Goal: Book appointment/travel/reservation

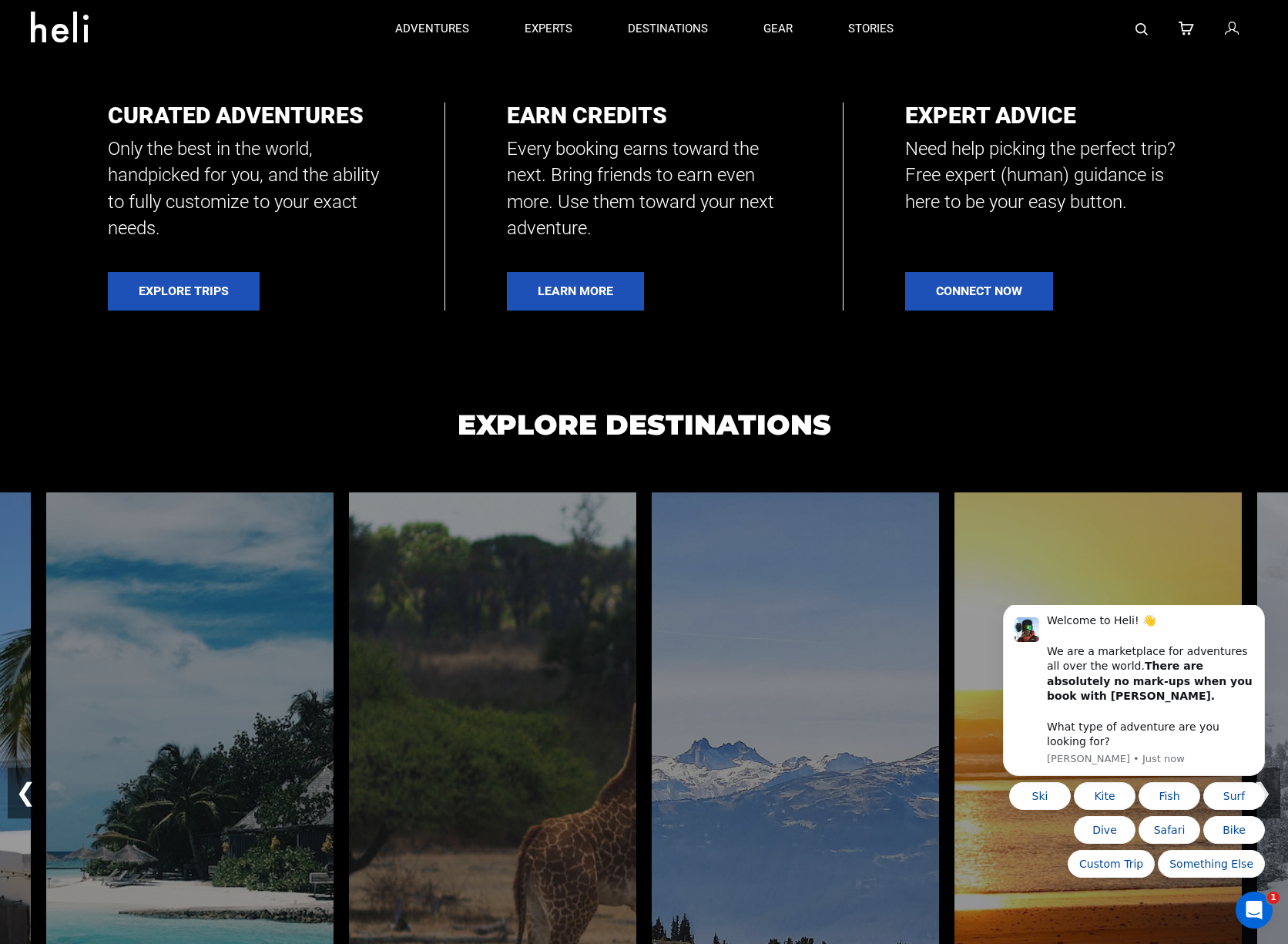
scroll to position [567, 0]
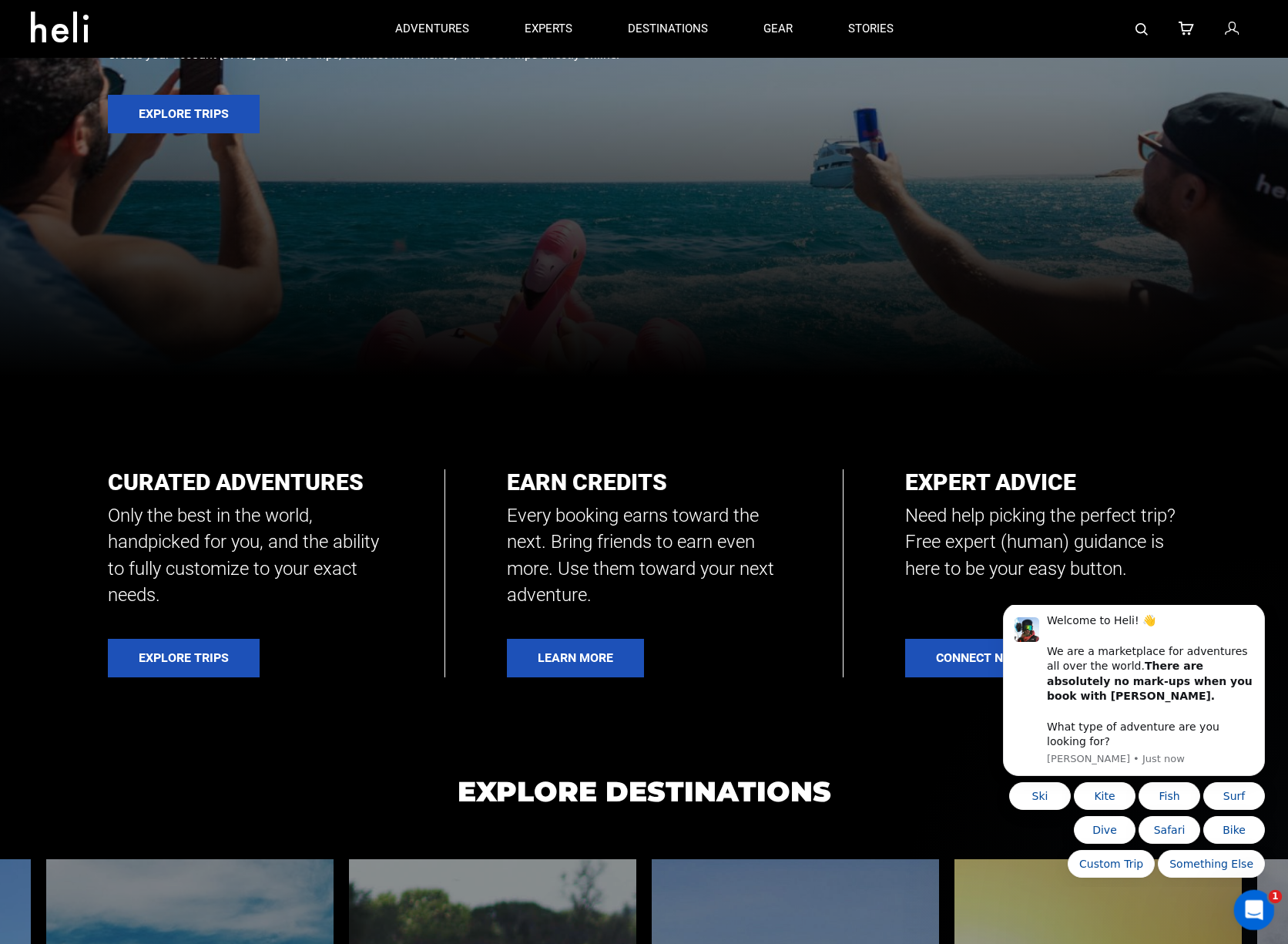
click at [1249, 904] on icon "Open Intercom Messenger" at bounding box center [1252, 908] width 25 height 25
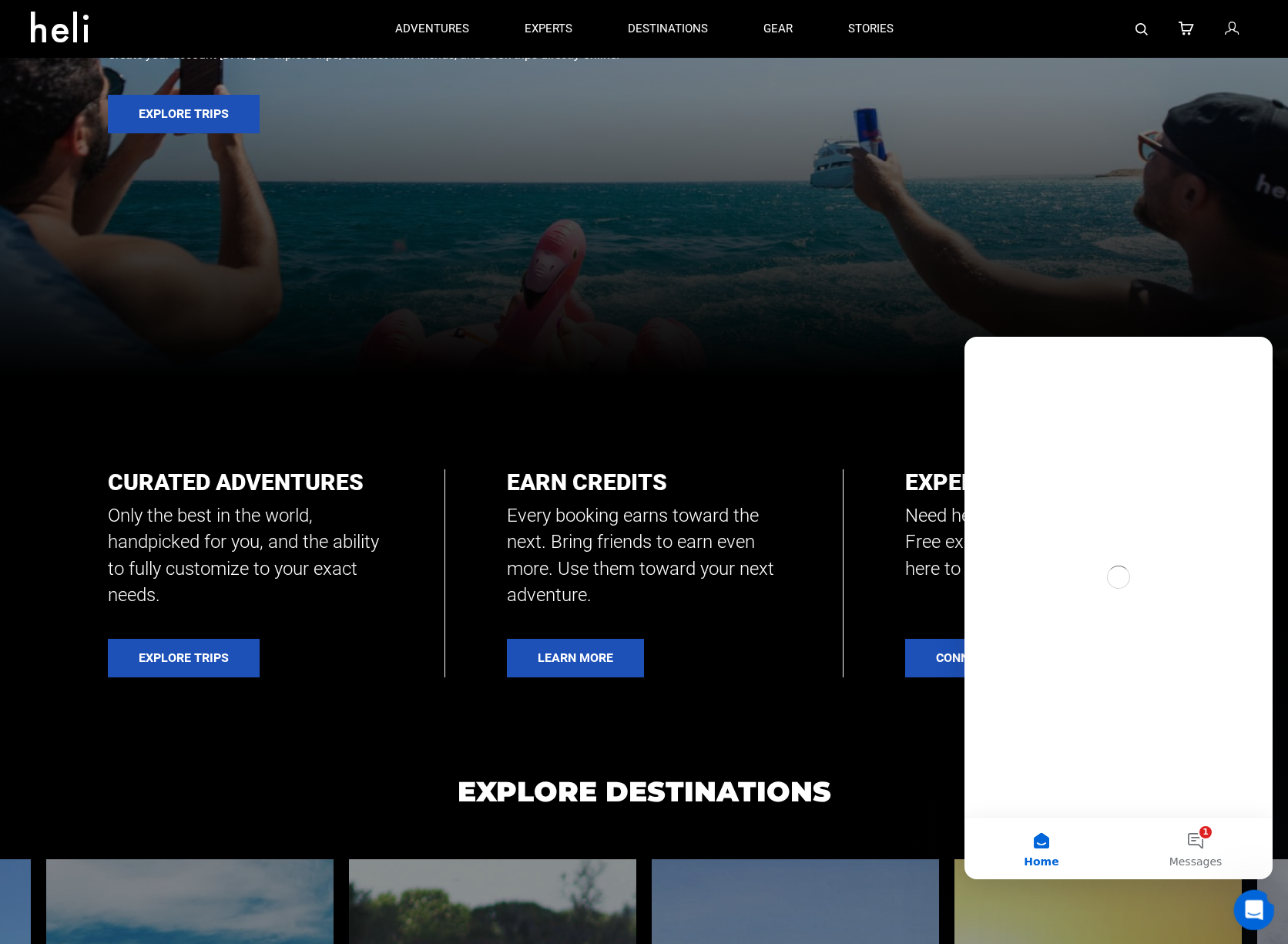
scroll to position [0, 0]
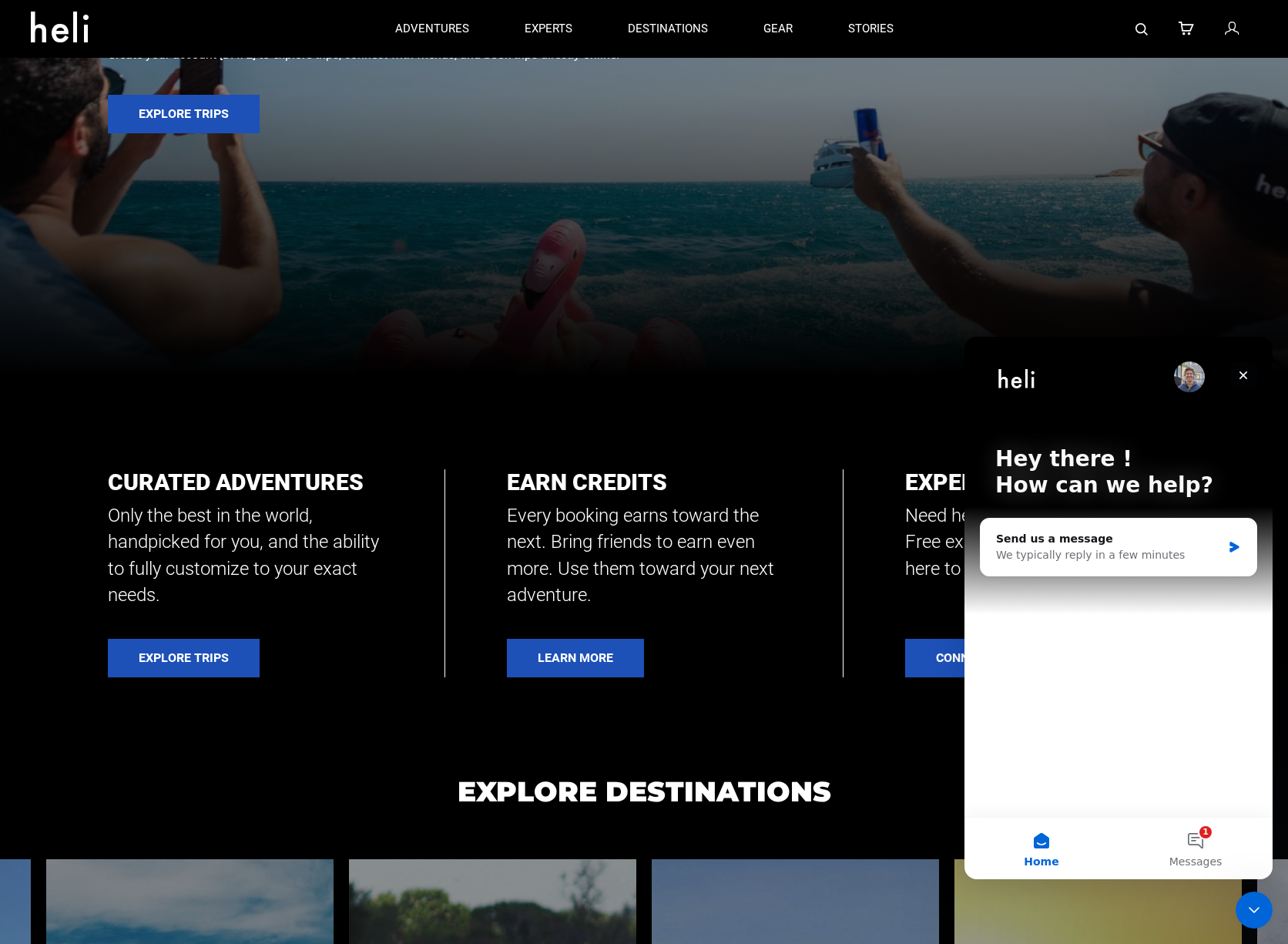
click at [1245, 382] on div "Close" at bounding box center [1243, 375] width 28 height 28
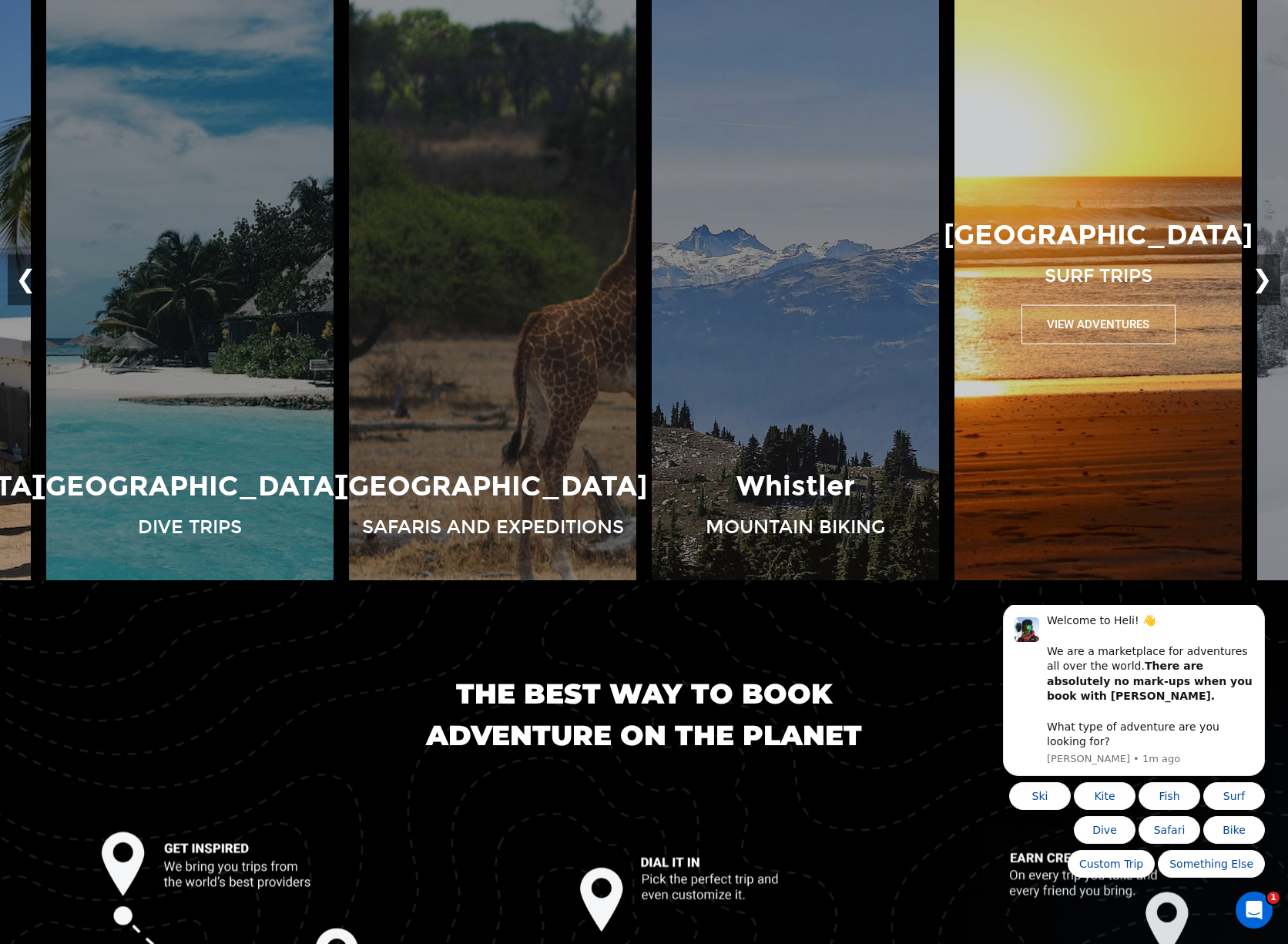
scroll to position [1451, 0]
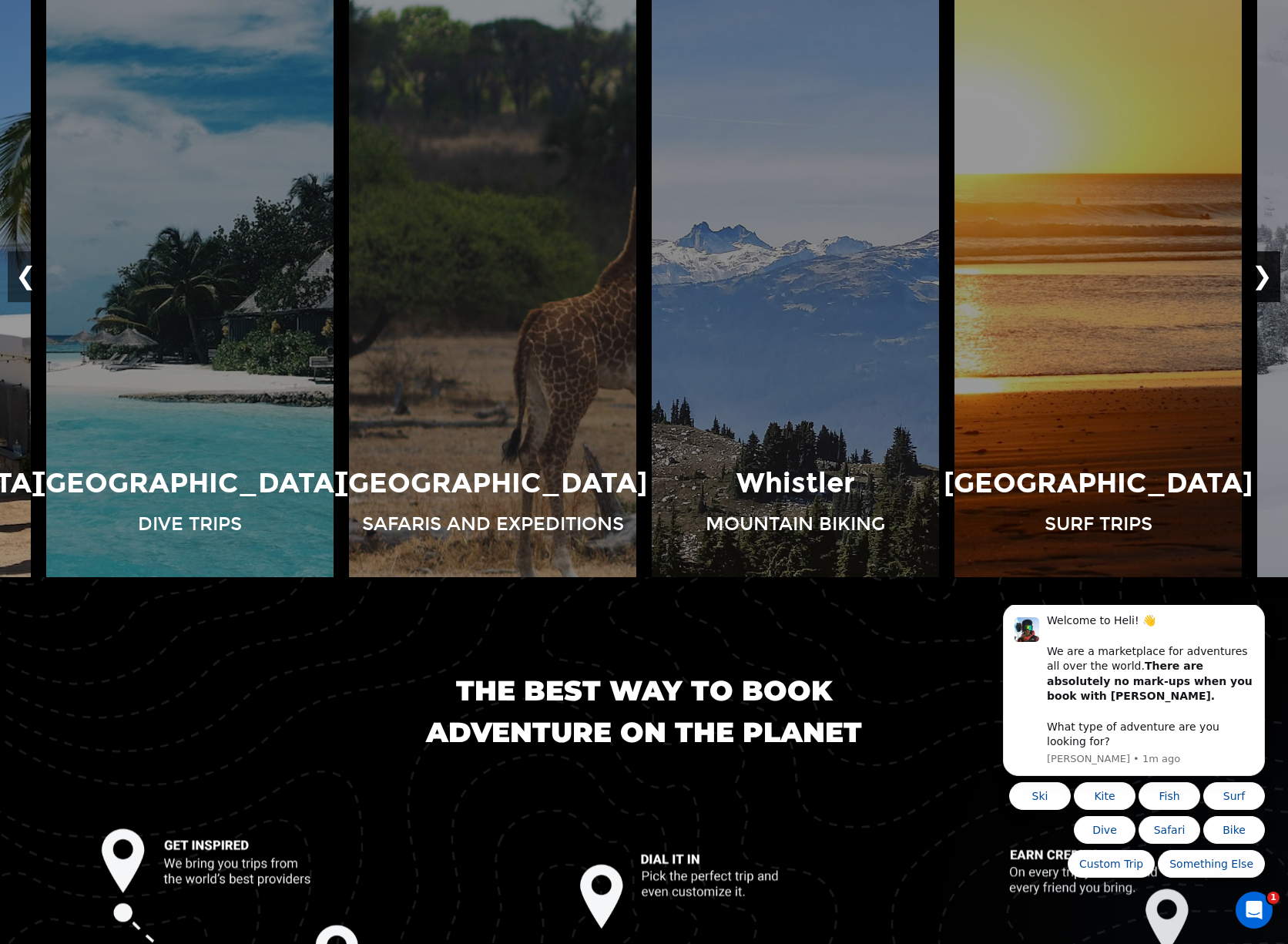
click at [1264, 284] on button "❯" at bounding box center [1262, 277] width 36 height 51
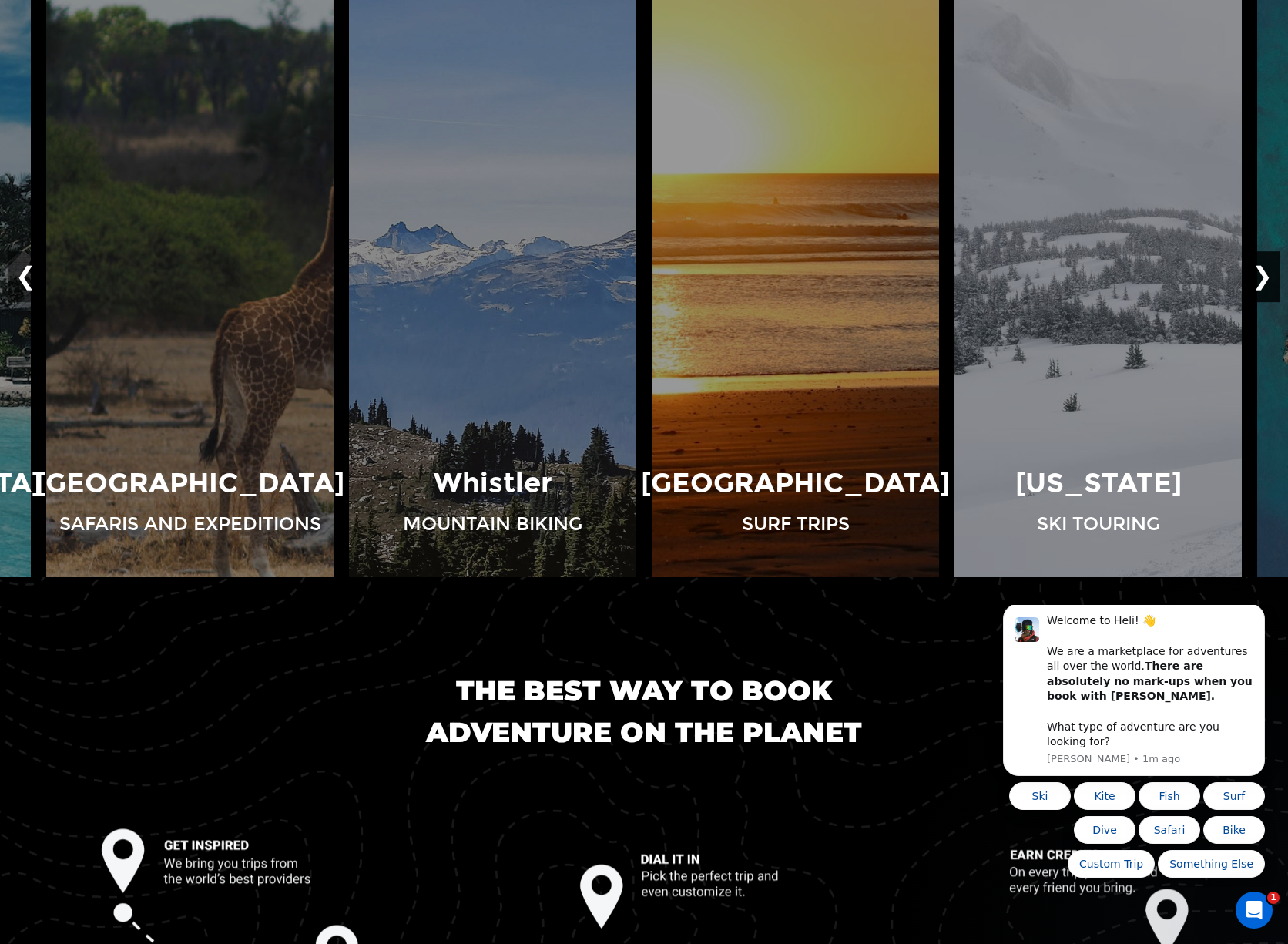
click at [1264, 283] on button "❯" at bounding box center [1262, 277] width 36 height 51
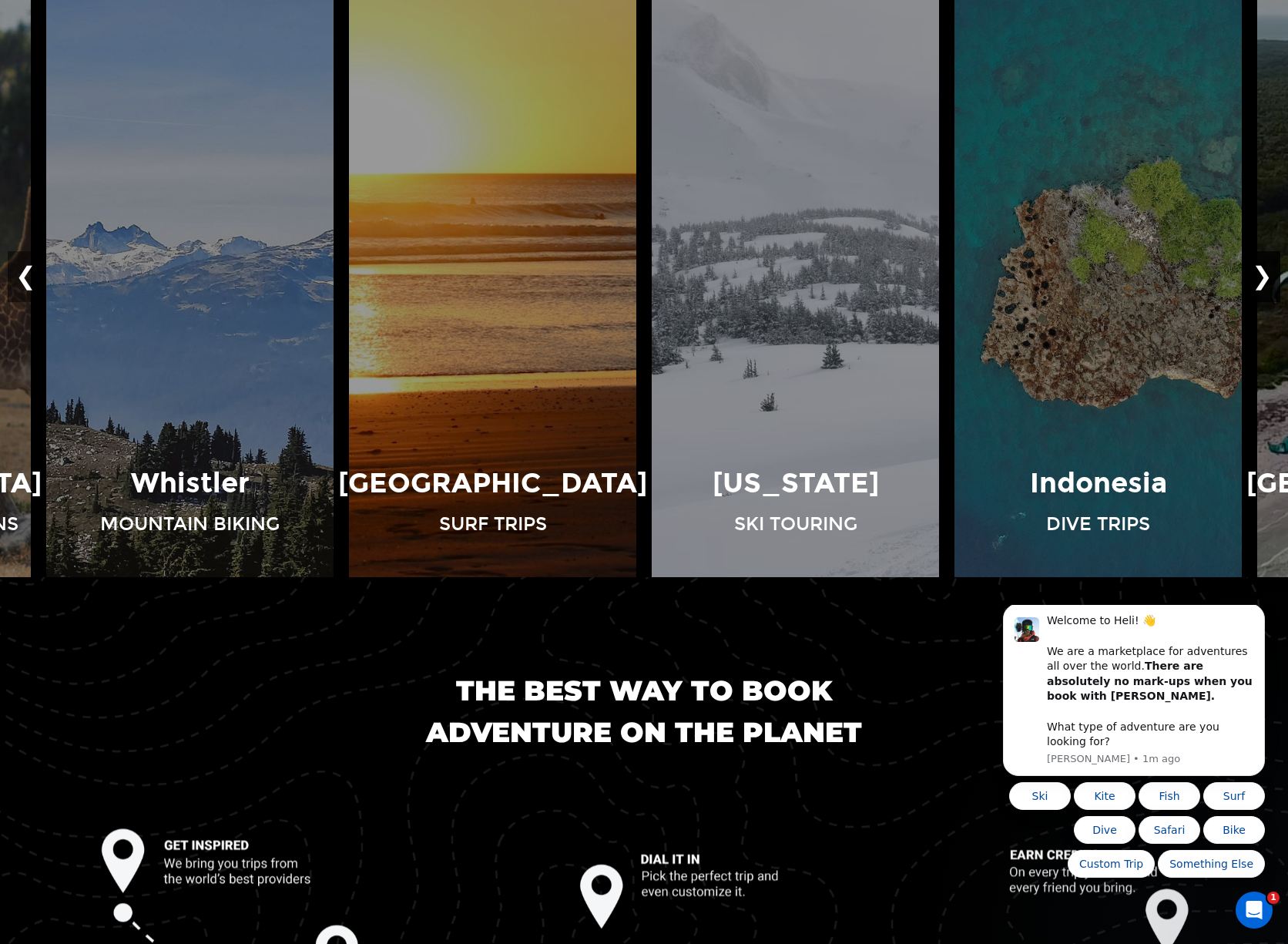
click at [1264, 283] on button "❯" at bounding box center [1262, 277] width 36 height 51
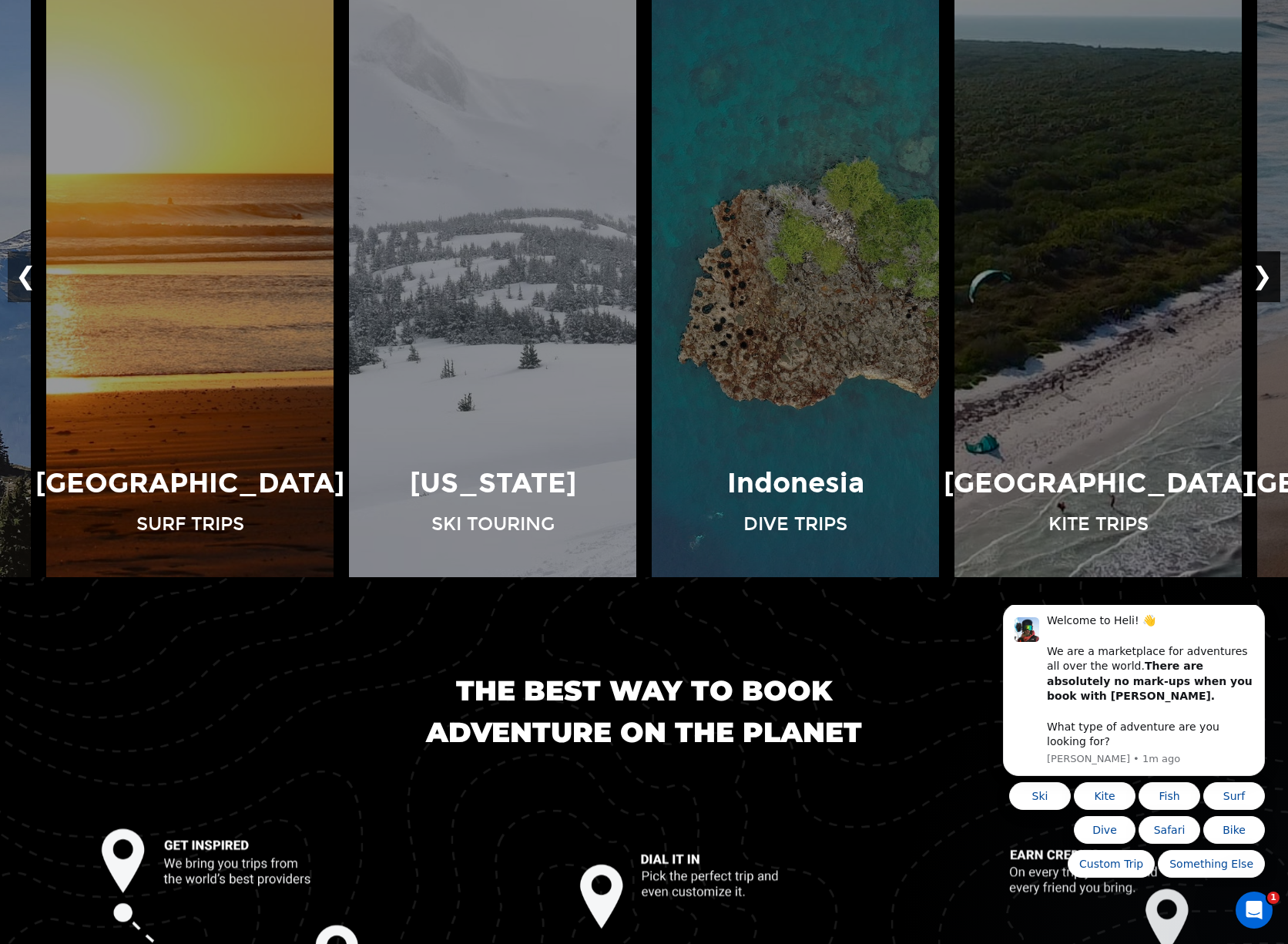
click at [1264, 283] on button "❯" at bounding box center [1262, 277] width 36 height 51
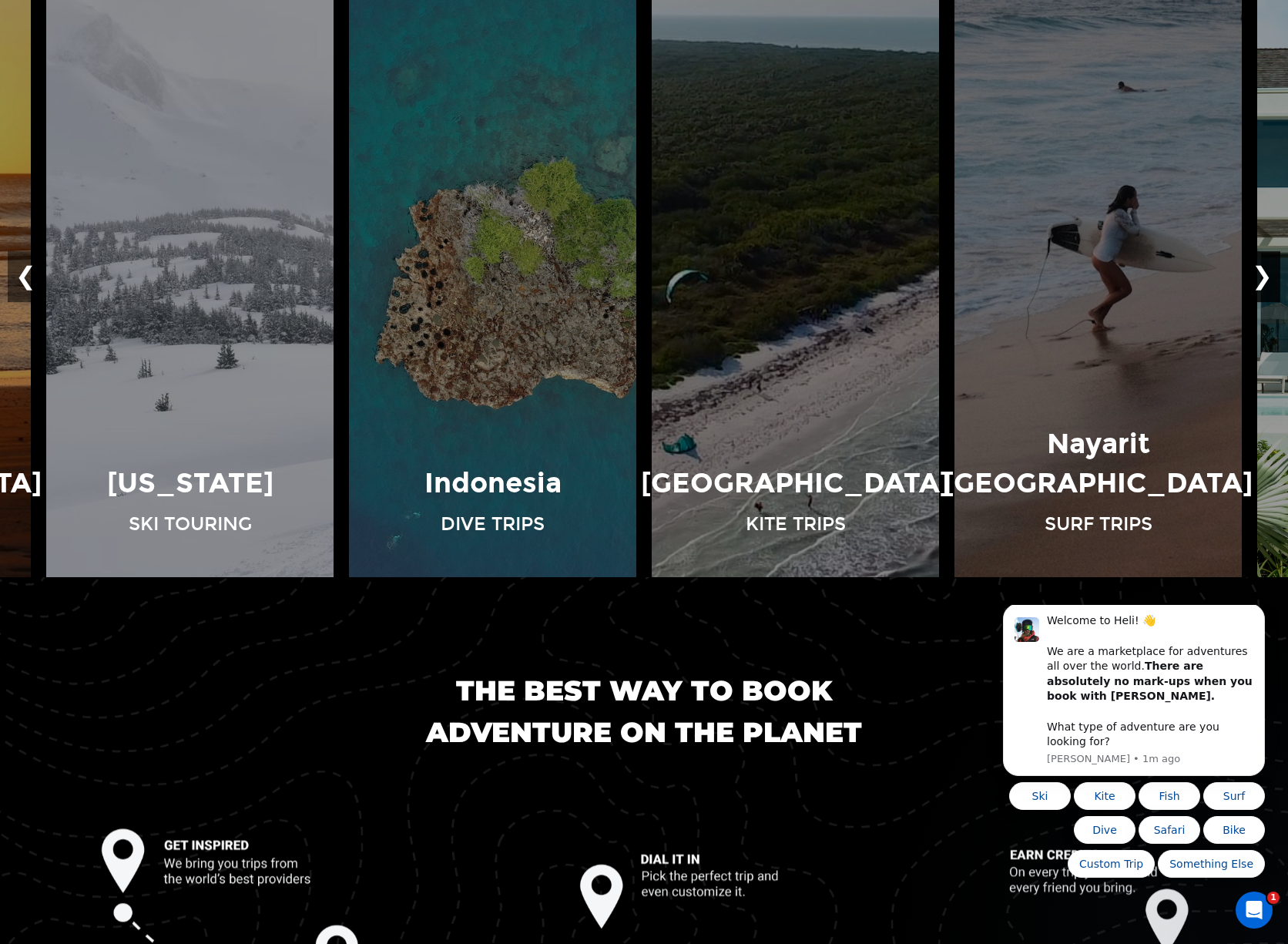
click at [1264, 283] on button "❯" at bounding box center [1262, 277] width 36 height 51
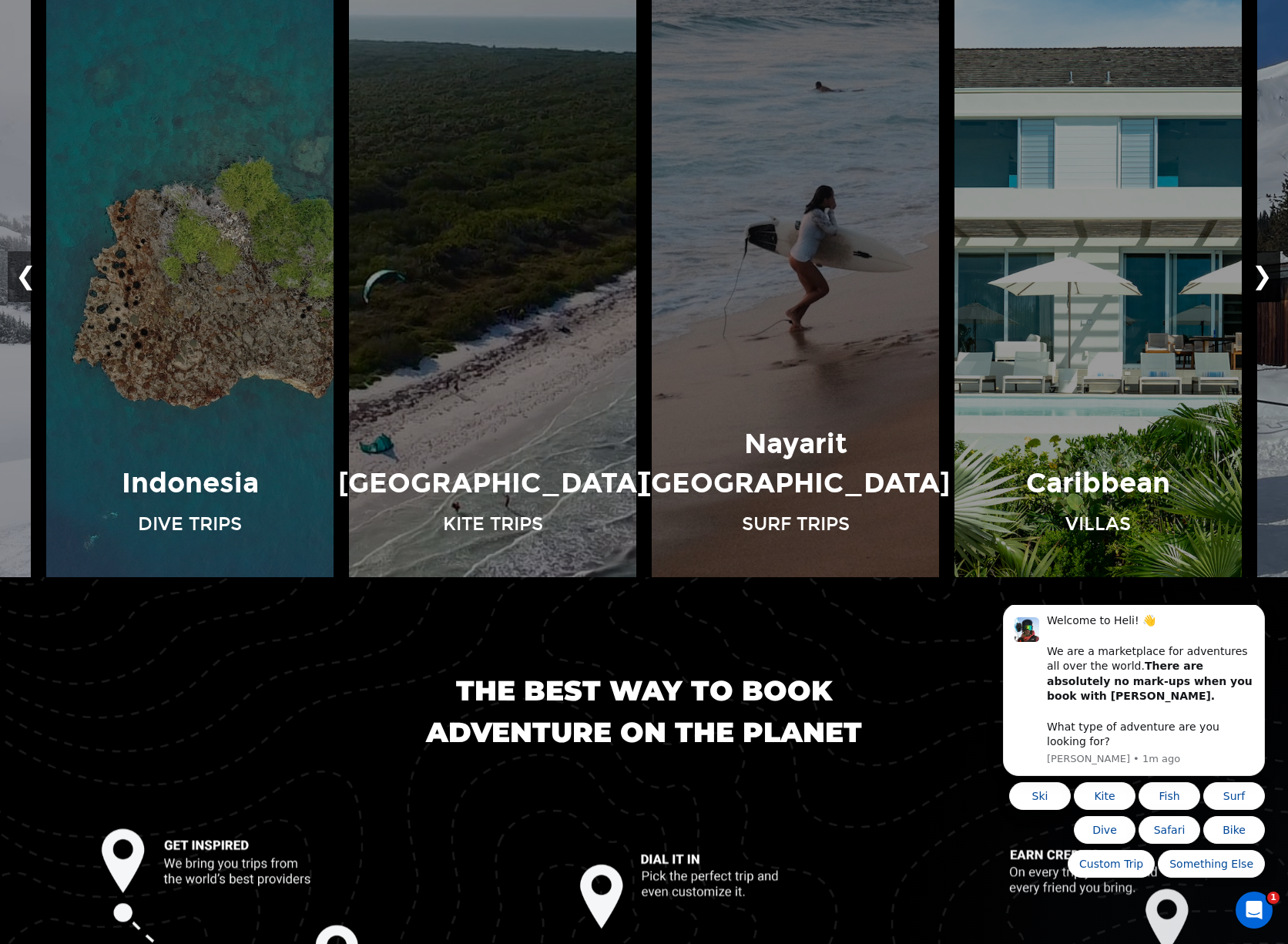
click at [1264, 283] on button "❯" at bounding box center [1262, 277] width 36 height 51
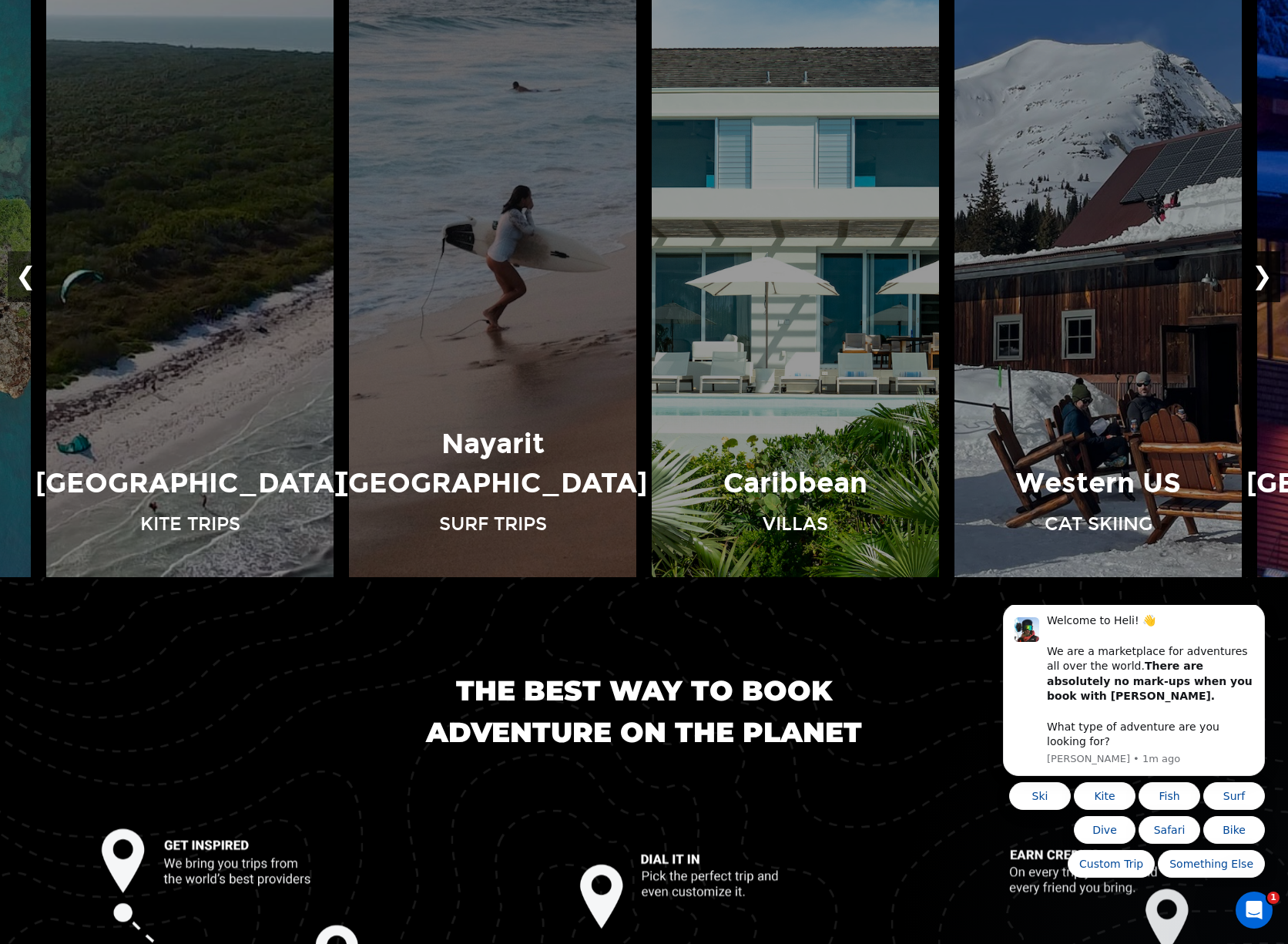
click at [1264, 283] on button "❯" at bounding box center [1262, 277] width 36 height 51
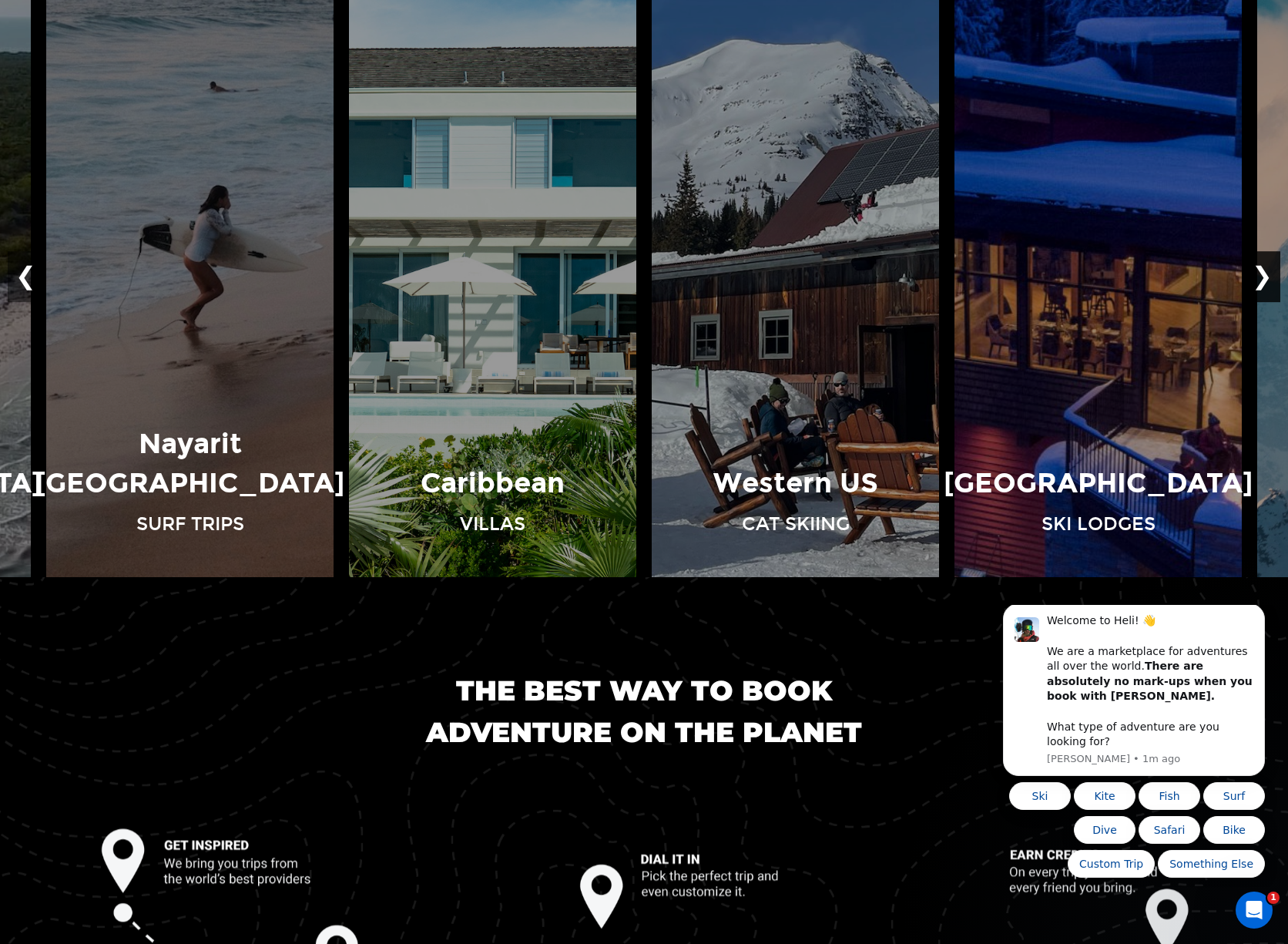
click at [1264, 283] on button "❯" at bounding box center [1262, 277] width 36 height 51
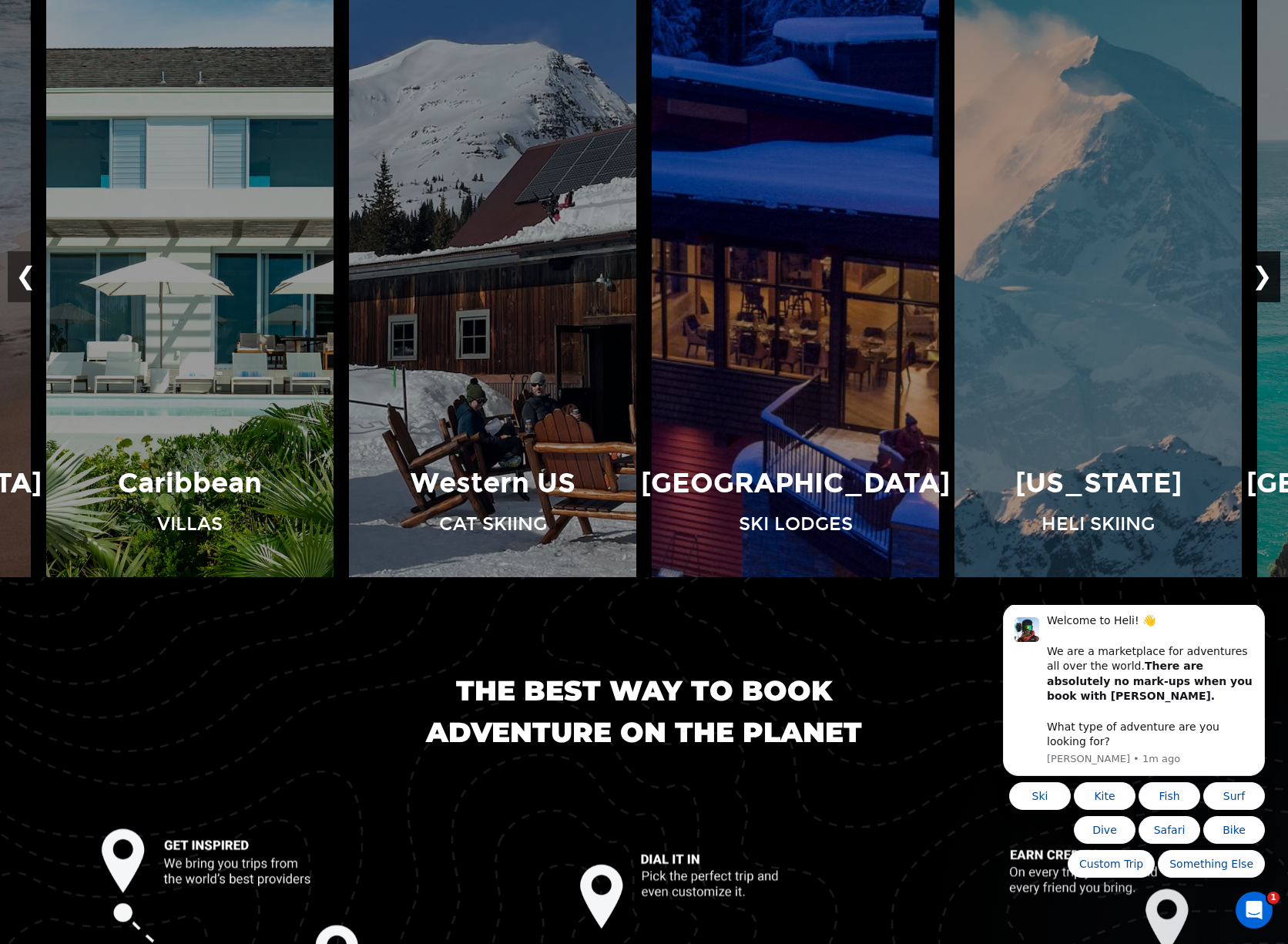
click at [1264, 283] on button "❯" at bounding box center [1262, 277] width 36 height 51
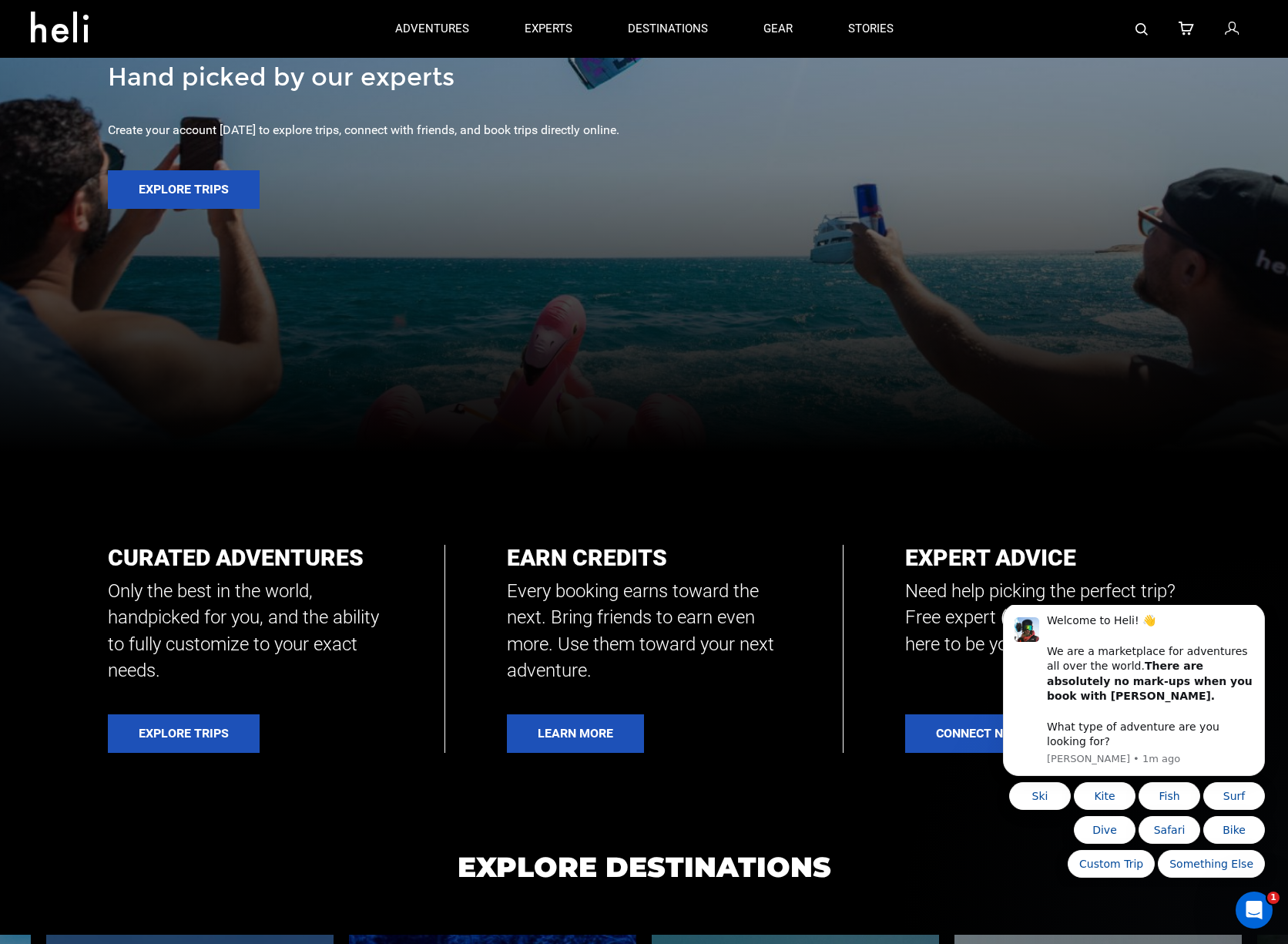
scroll to position [0, 0]
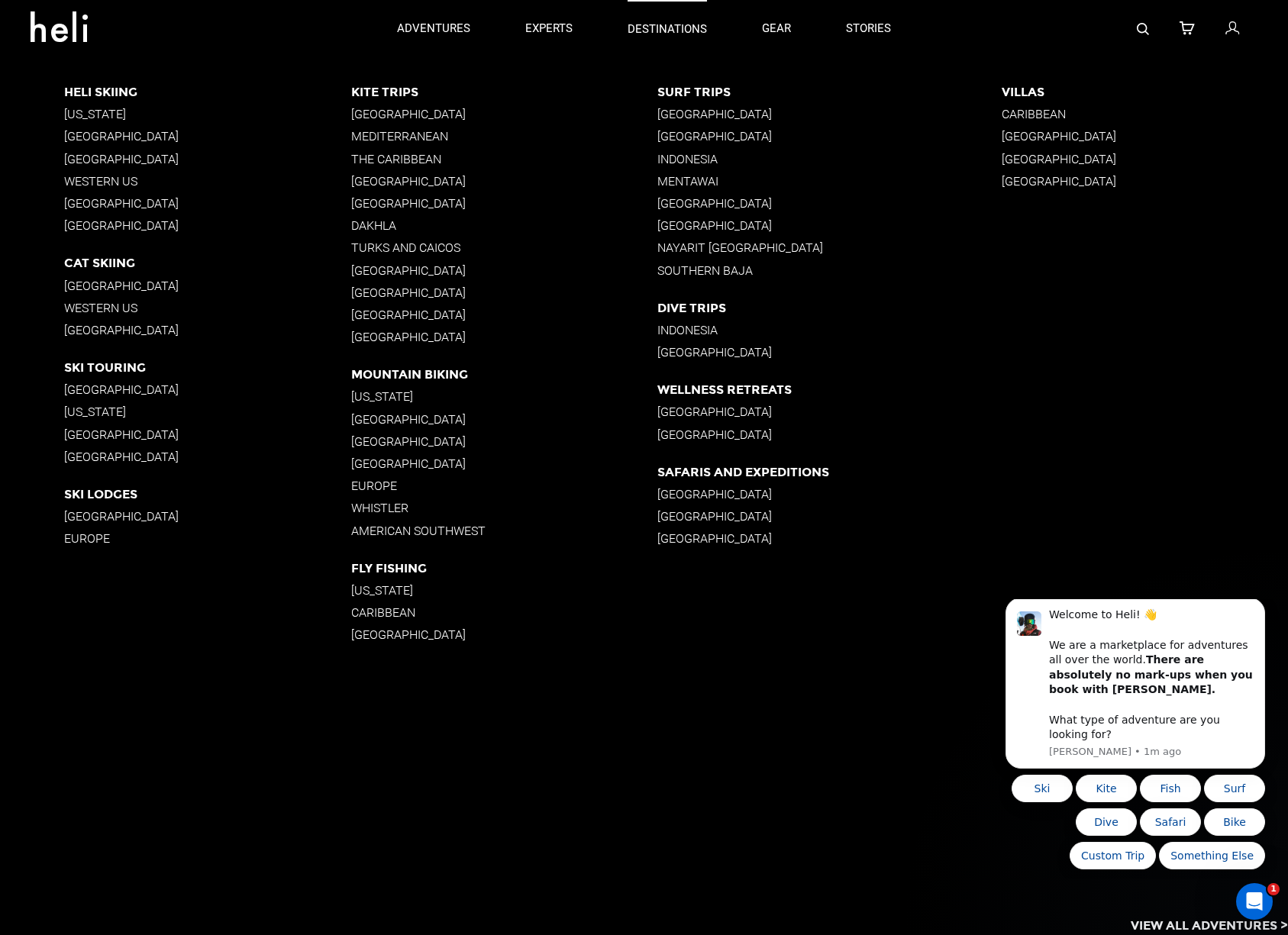
click at [629, 30] on p "destinations" at bounding box center [667, 29] width 79 height 16
click at [93, 388] on p "[GEOGRAPHIC_DATA]" at bounding box center [207, 389] width 286 height 14
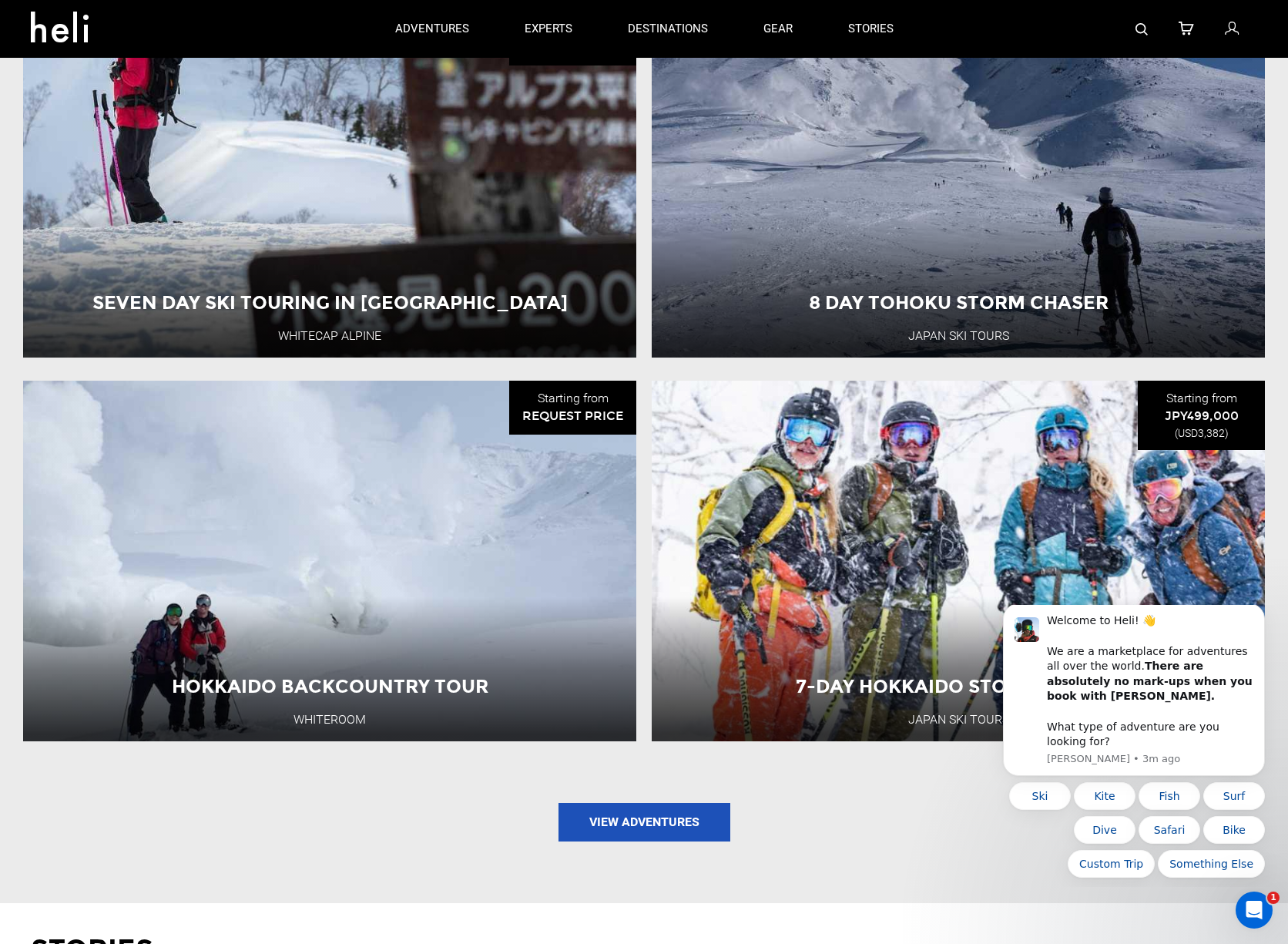
scroll to position [1626, 0]
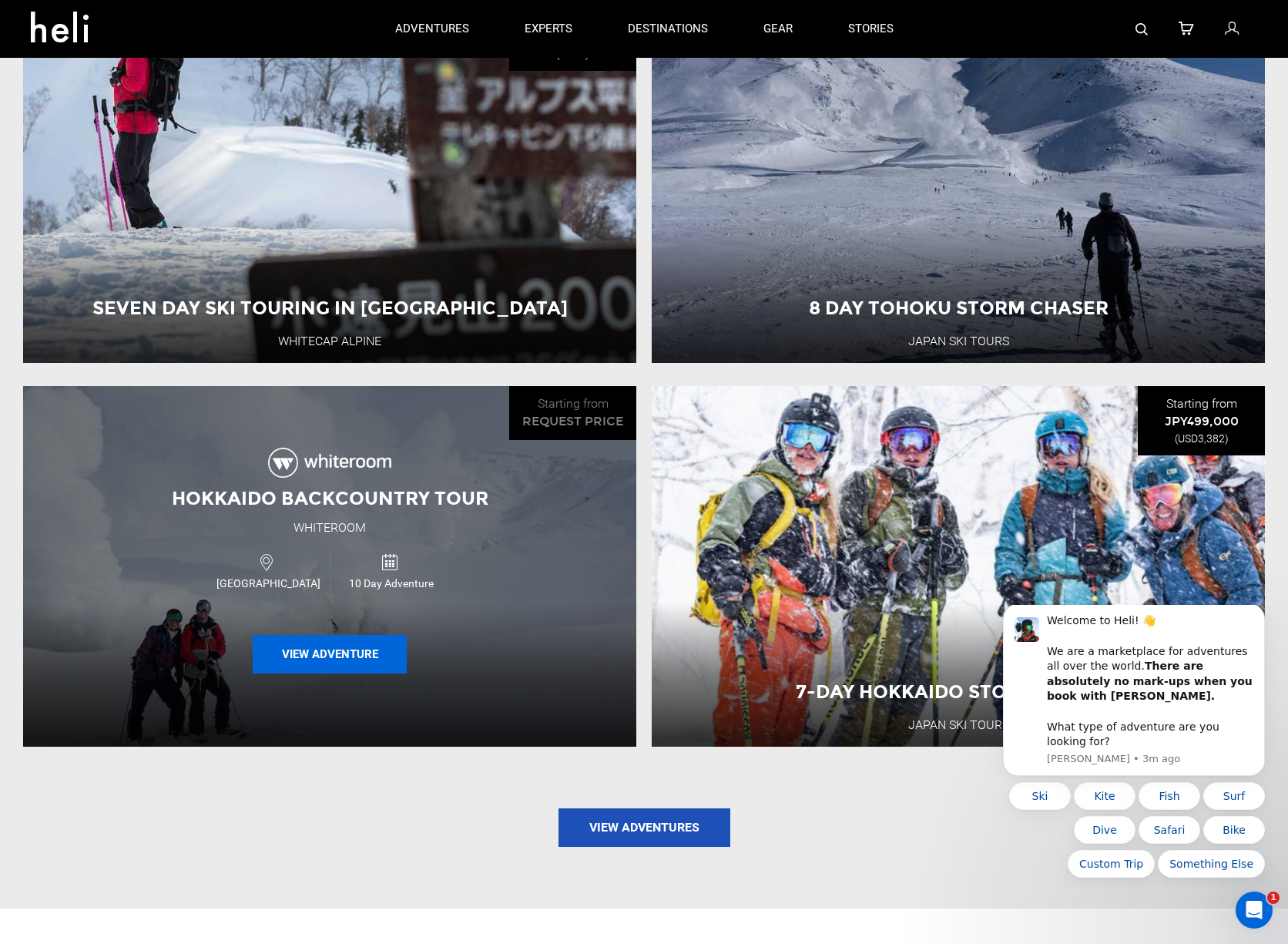
click at [370, 641] on button "View Adventure" at bounding box center [329, 654] width 154 height 39
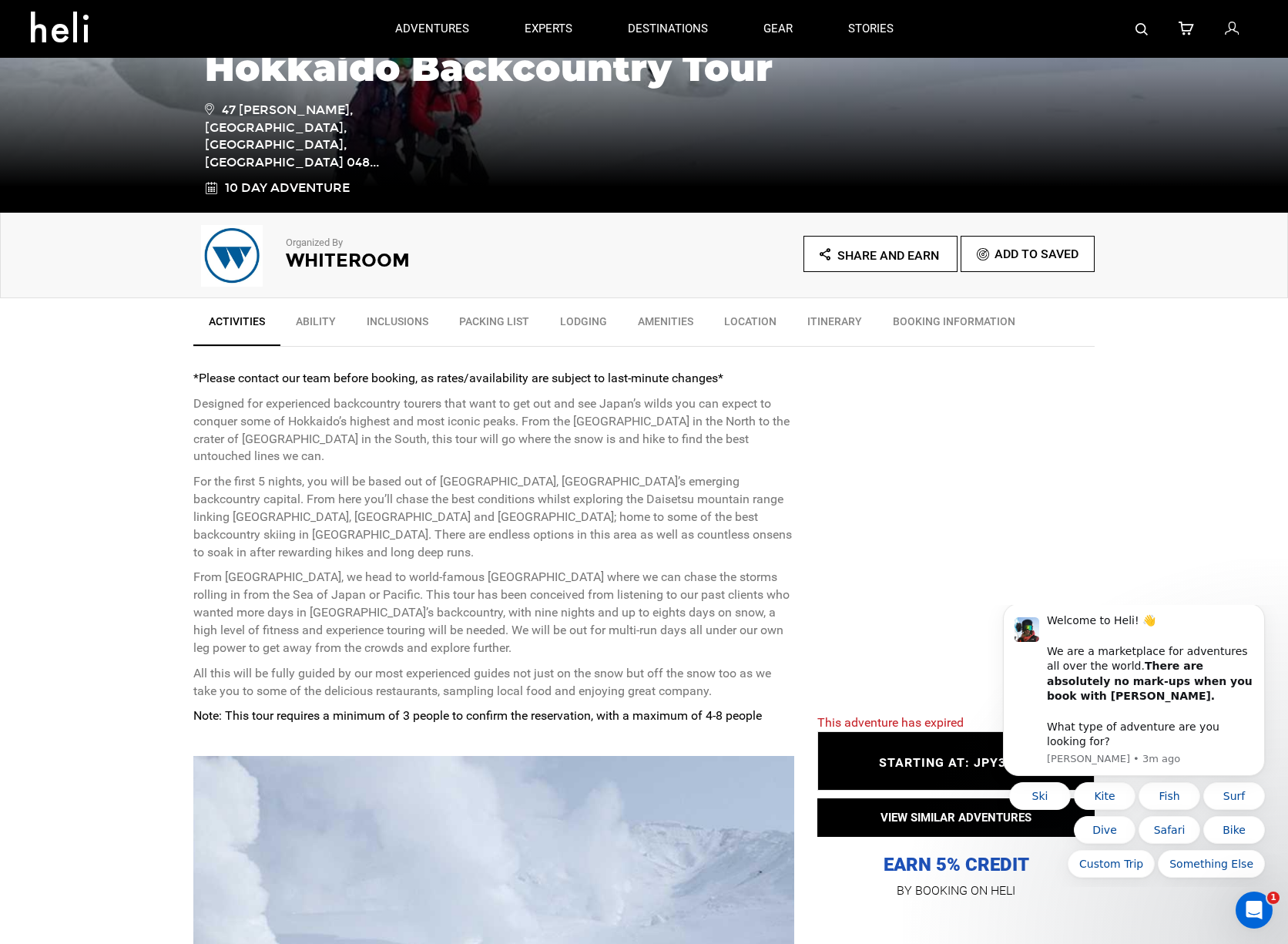
scroll to position [308, 0]
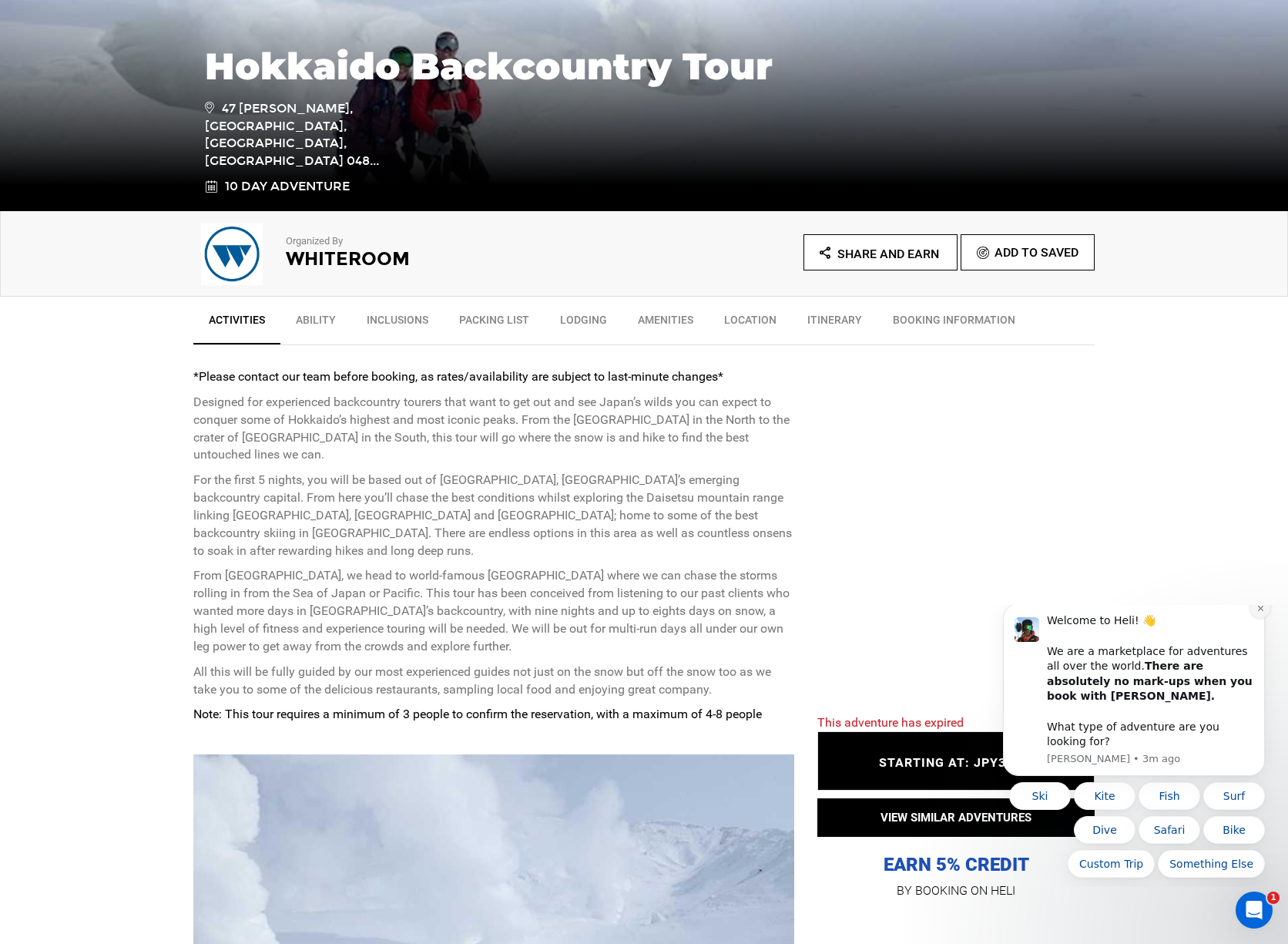
click at [1259, 613] on icon "Dismiss notification" at bounding box center [1260, 609] width 8 height 8
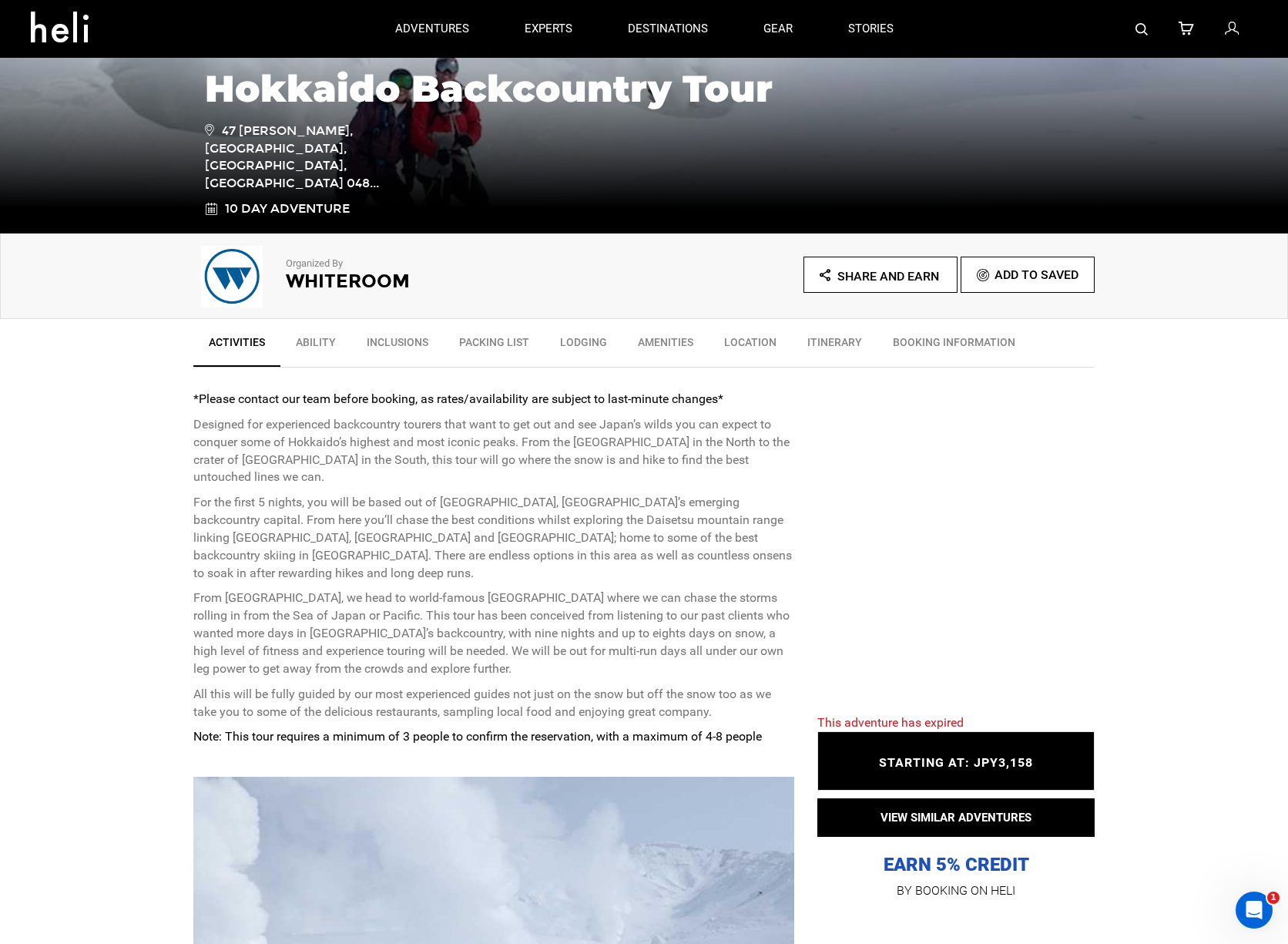
scroll to position [0, 0]
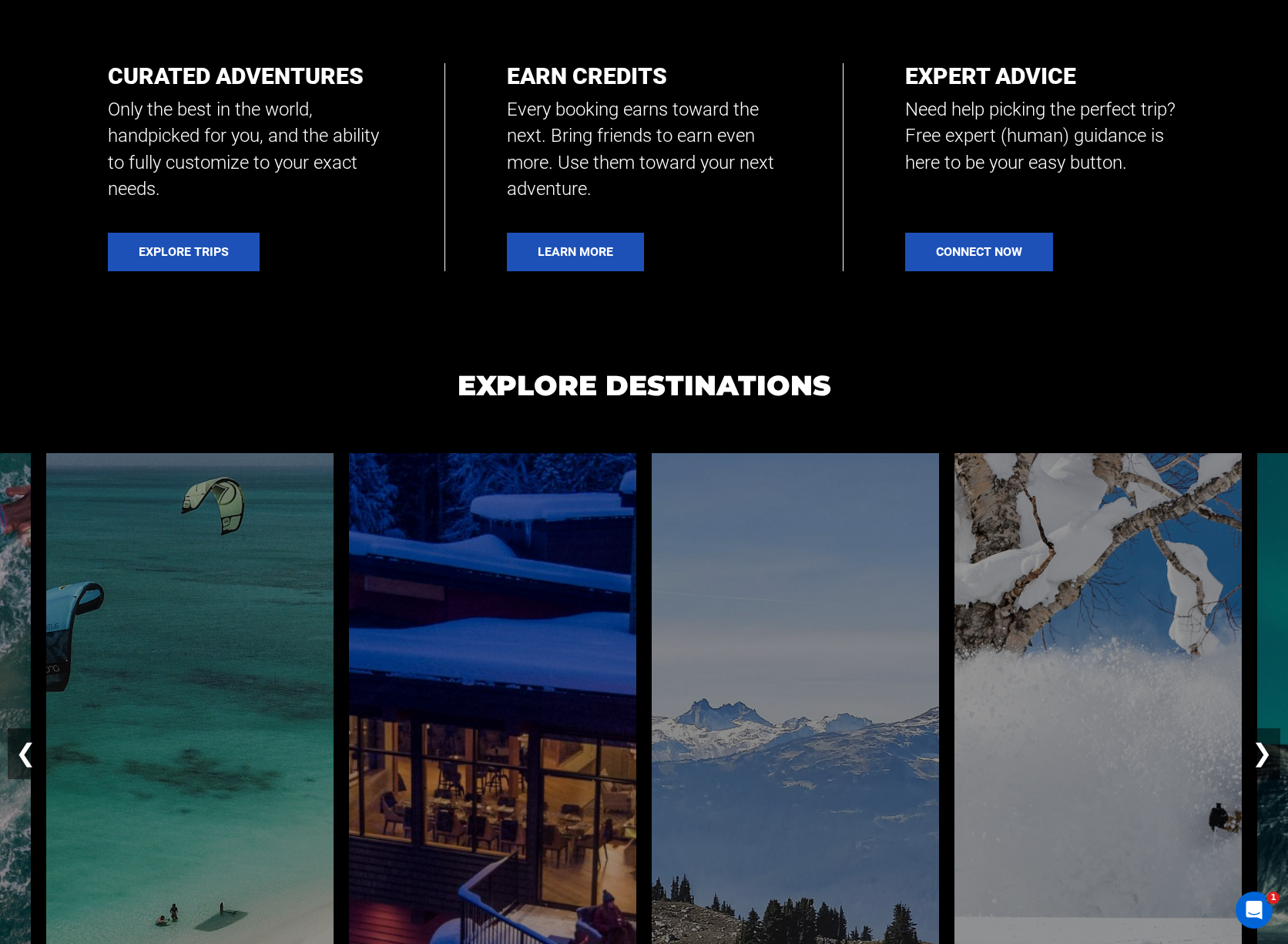
scroll to position [1304, 0]
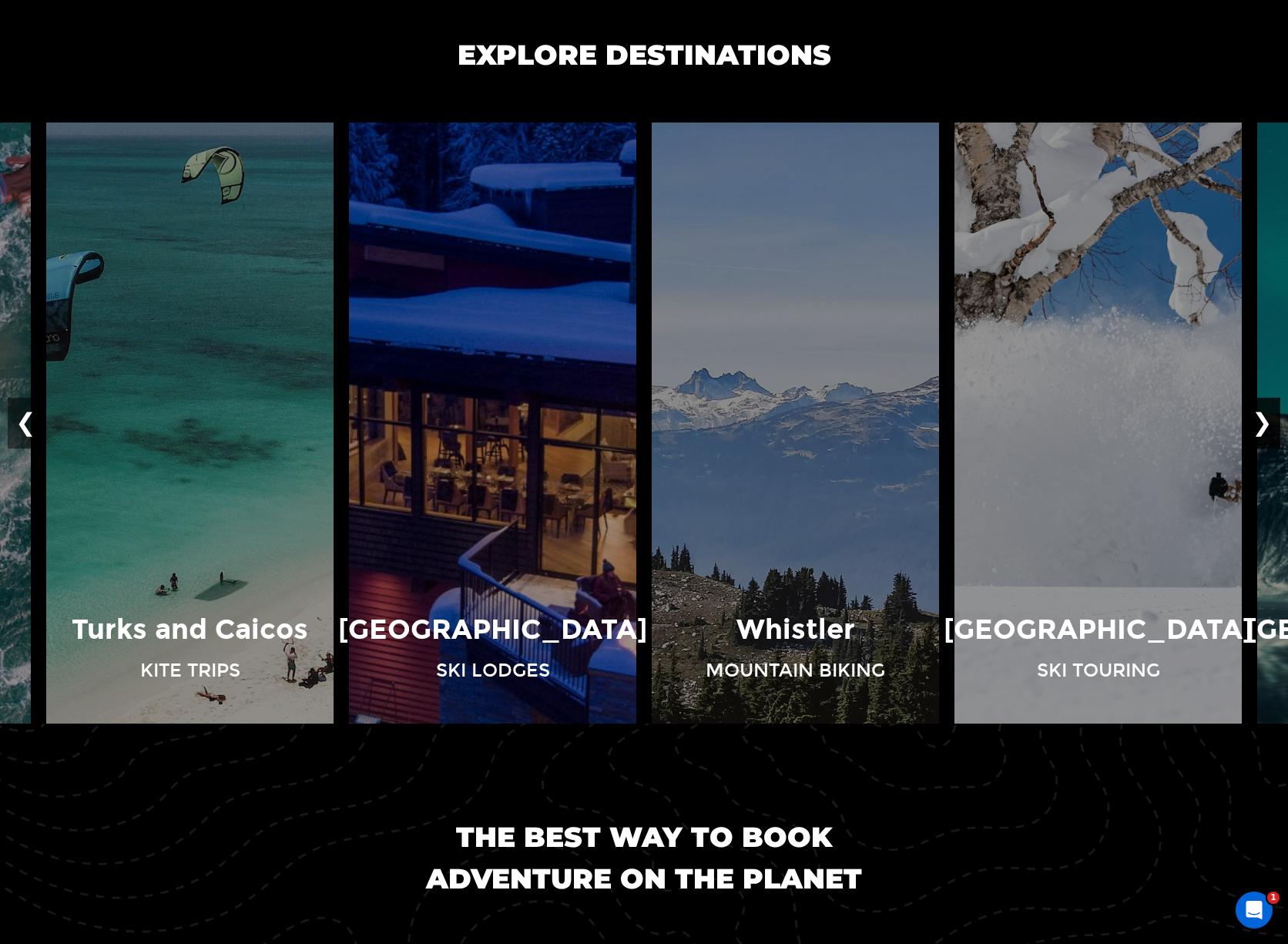
click at [1262, 430] on button "❯" at bounding box center [1262, 423] width 36 height 51
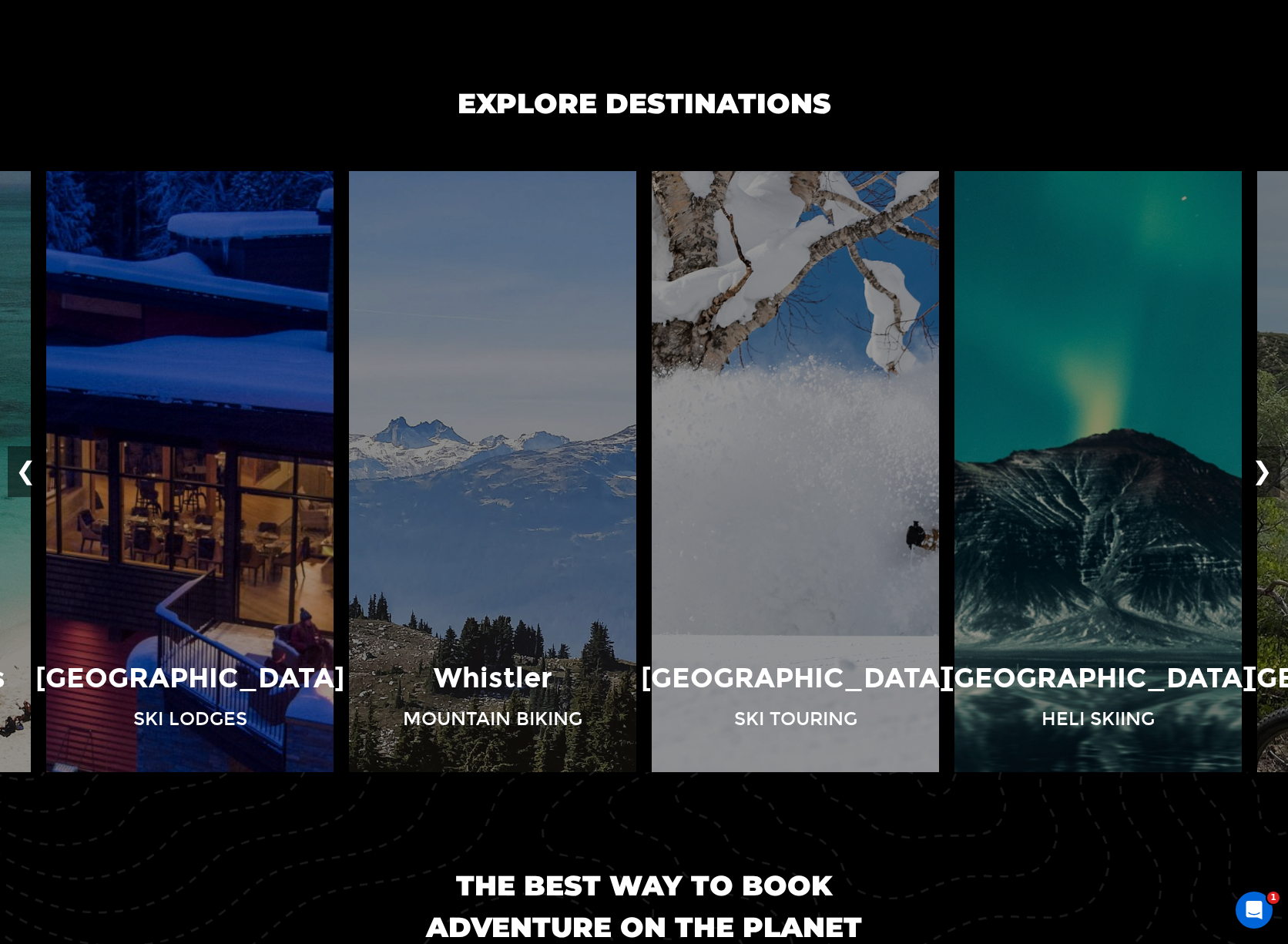
scroll to position [1258, 0]
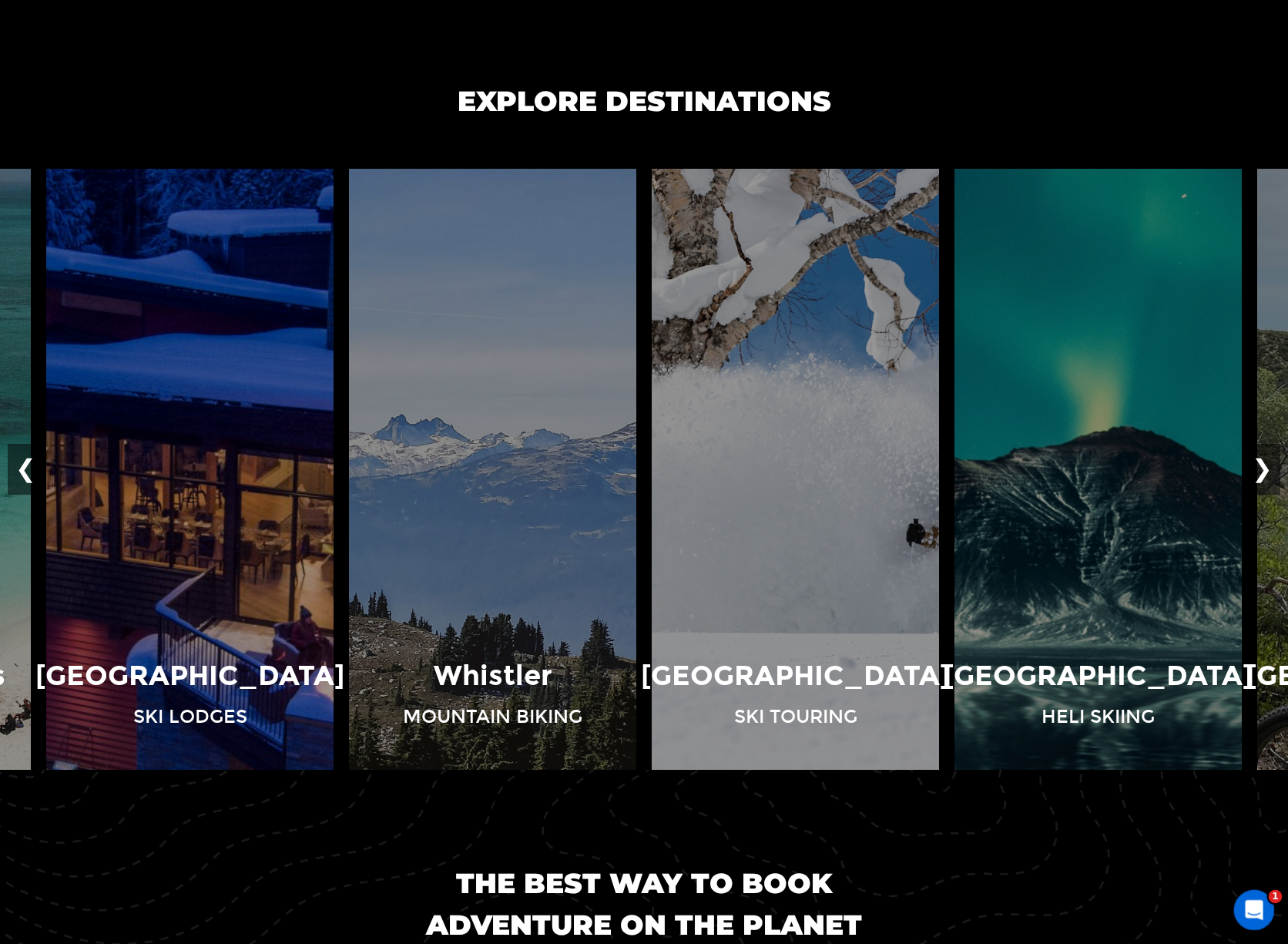
click at [1238, 916] on div "Open Intercom Messenger" at bounding box center [1252, 908] width 51 height 51
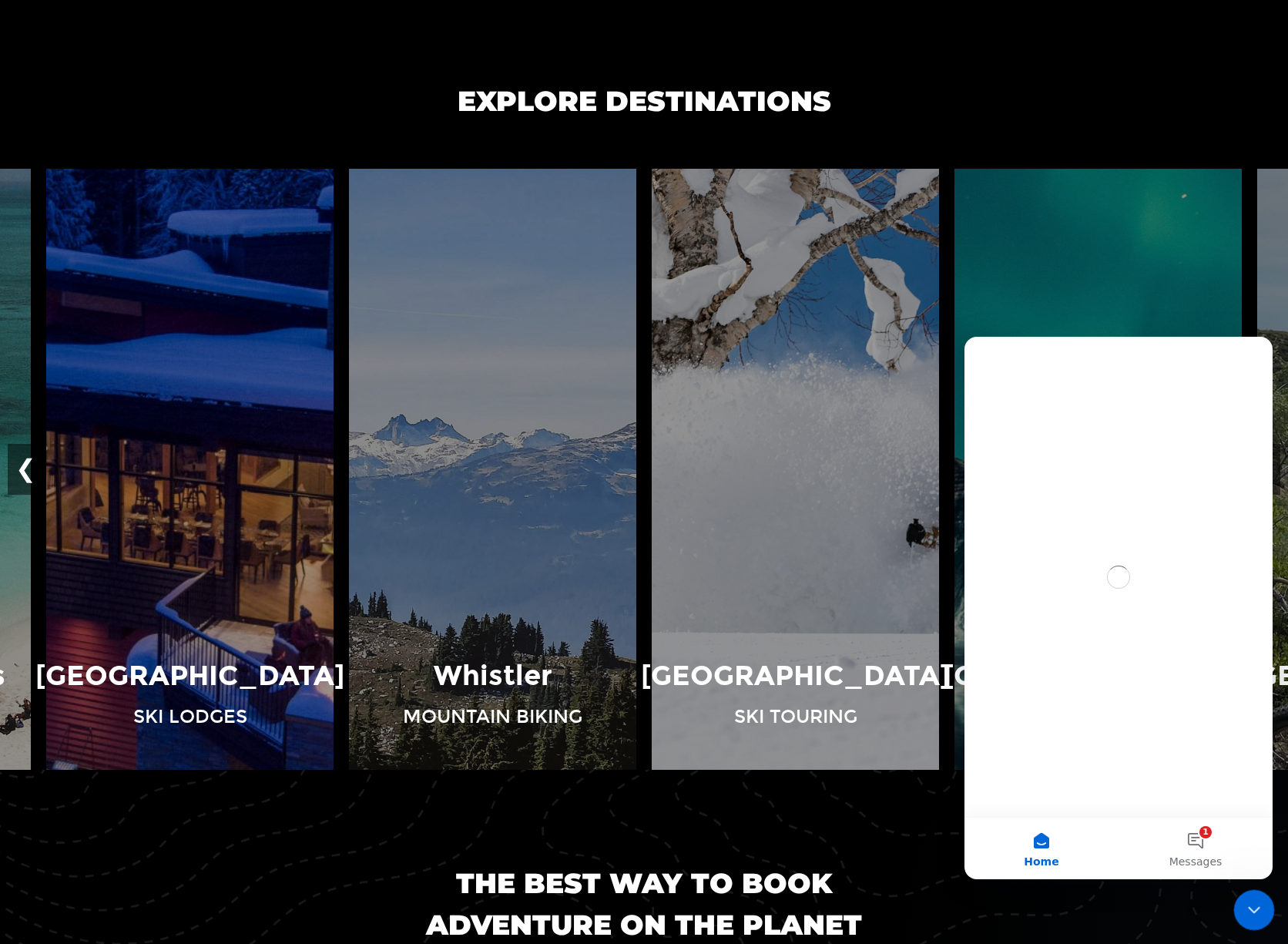
scroll to position [0, 0]
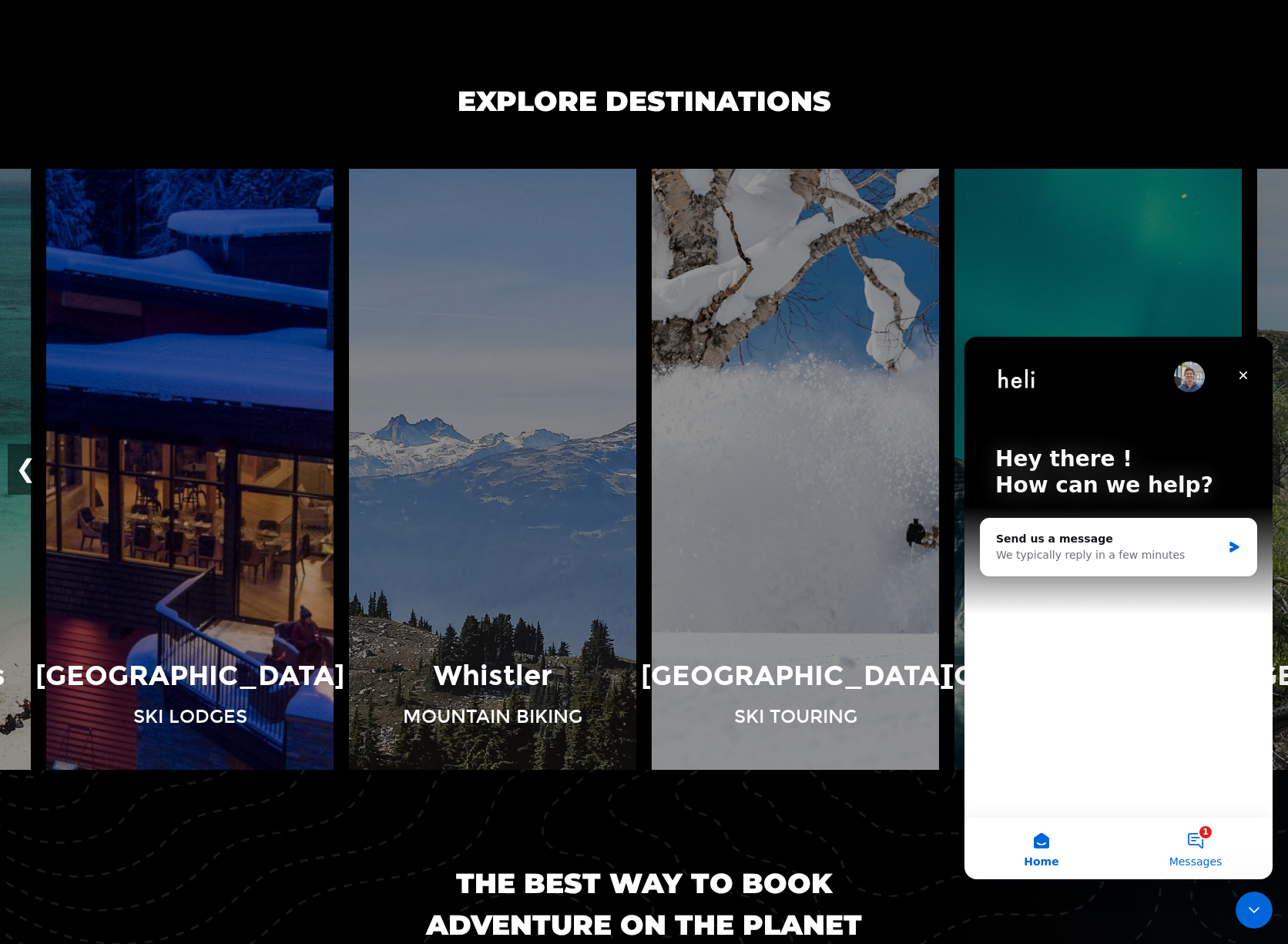
click at [1173, 830] on button "1 Messages" at bounding box center [1195, 848] width 154 height 61
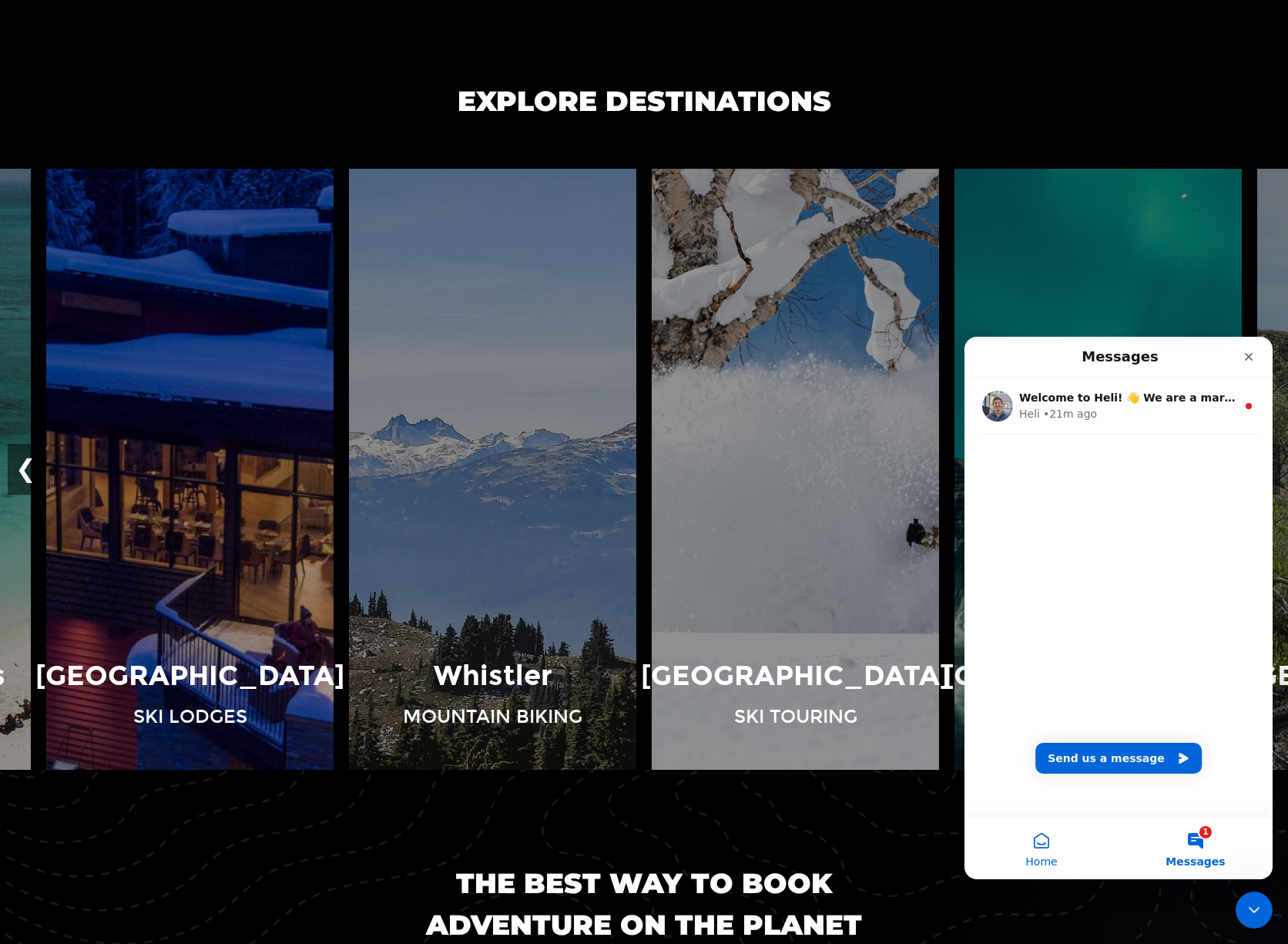
click at [1046, 840] on button "Home" at bounding box center [1041, 848] width 154 height 61
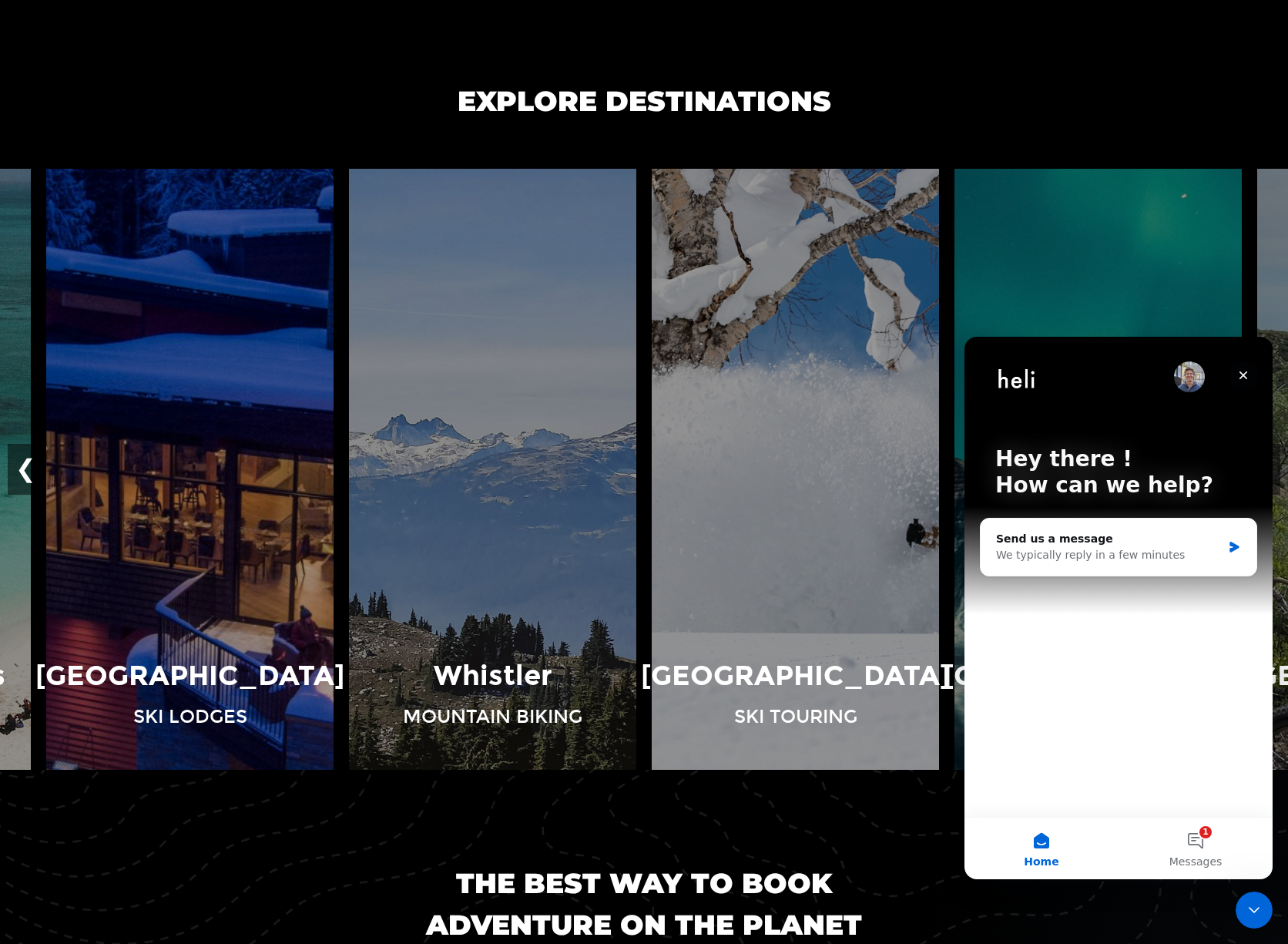
click at [1239, 374] on icon "Close" at bounding box center [1243, 375] width 13 height 13
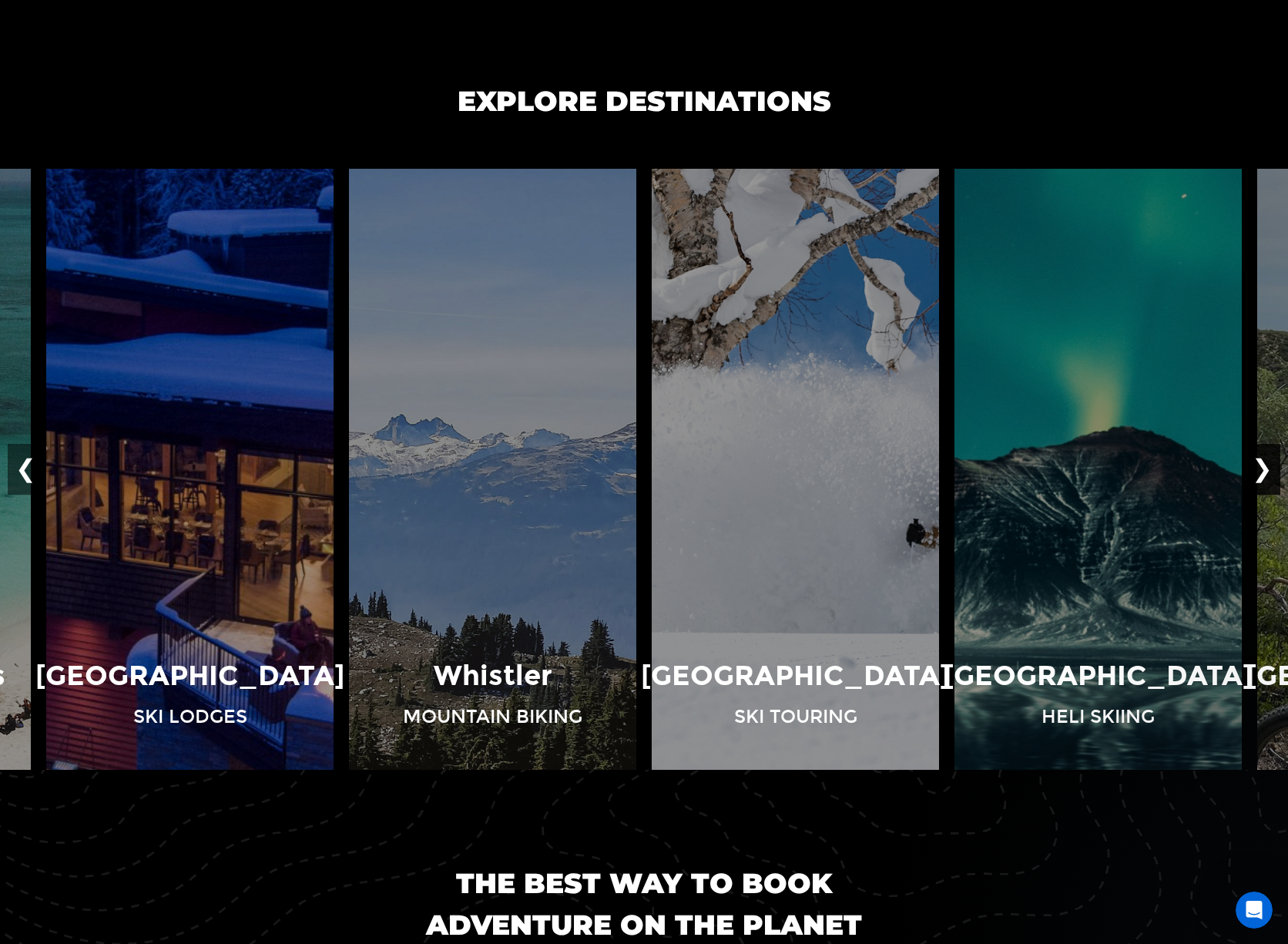
click at [1268, 479] on button "❯" at bounding box center [1262, 469] width 36 height 51
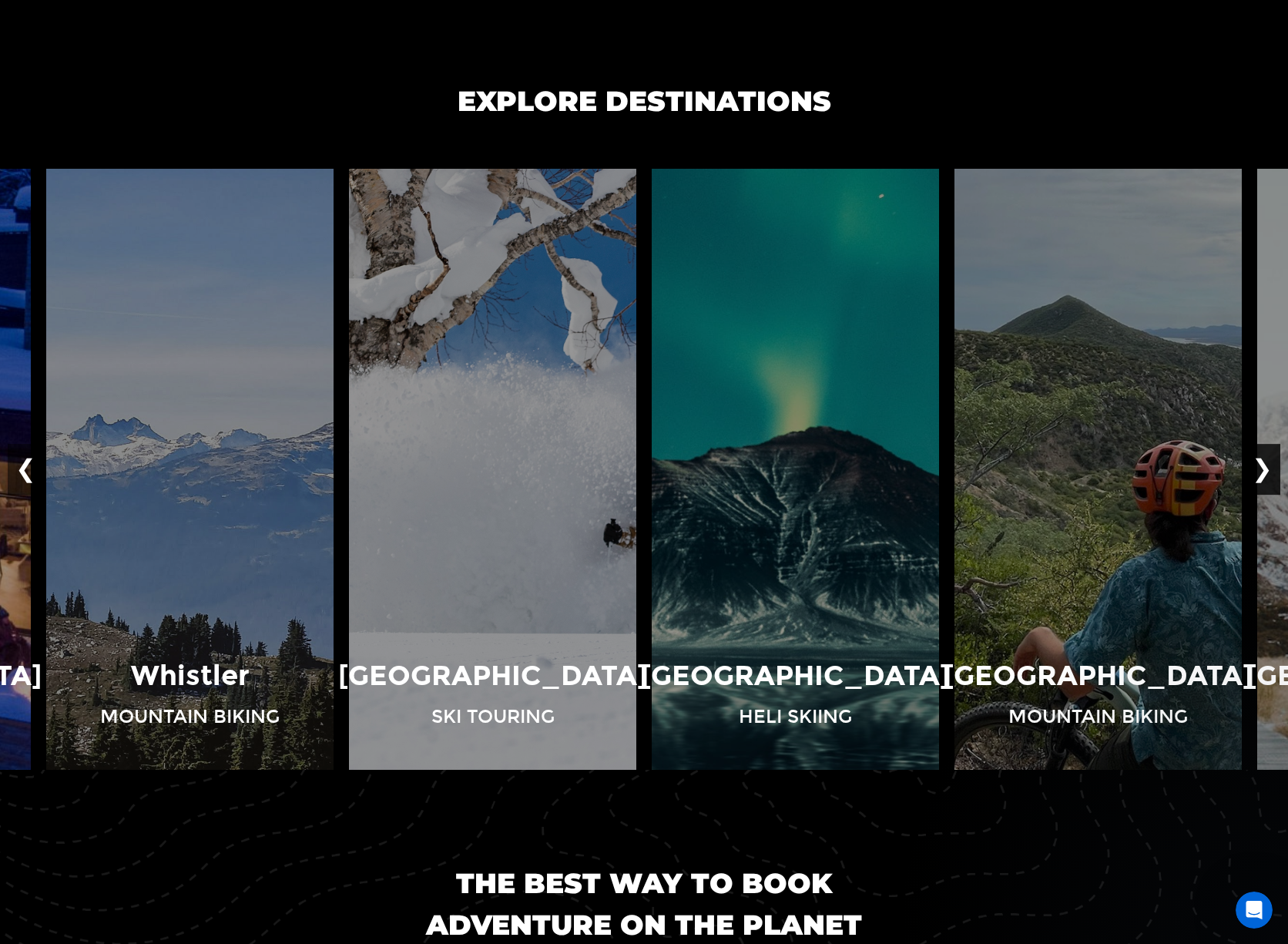
click at [1268, 479] on button "❯" at bounding box center [1262, 469] width 36 height 51
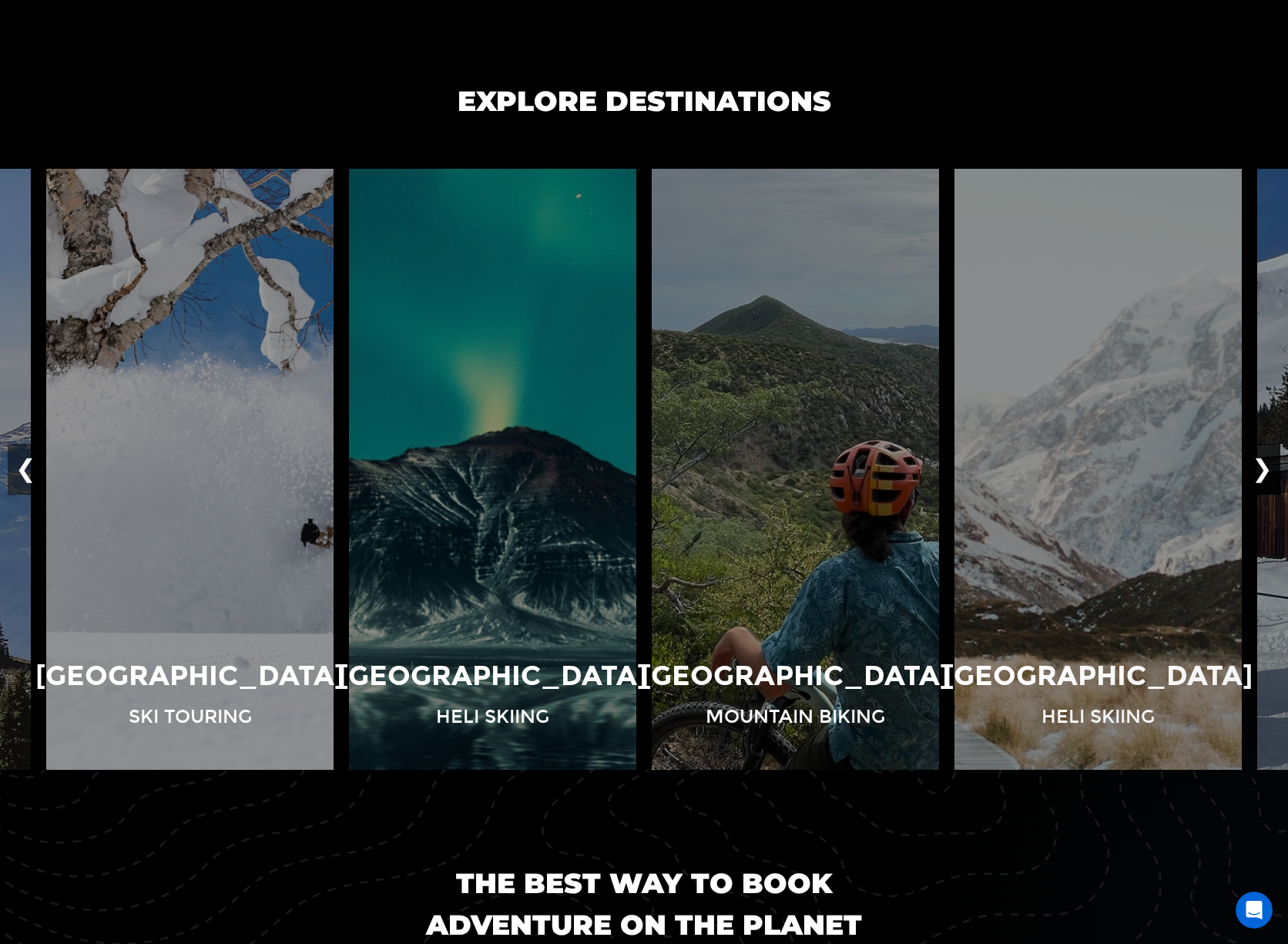
click at [1268, 479] on button "❯" at bounding box center [1262, 469] width 36 height 51
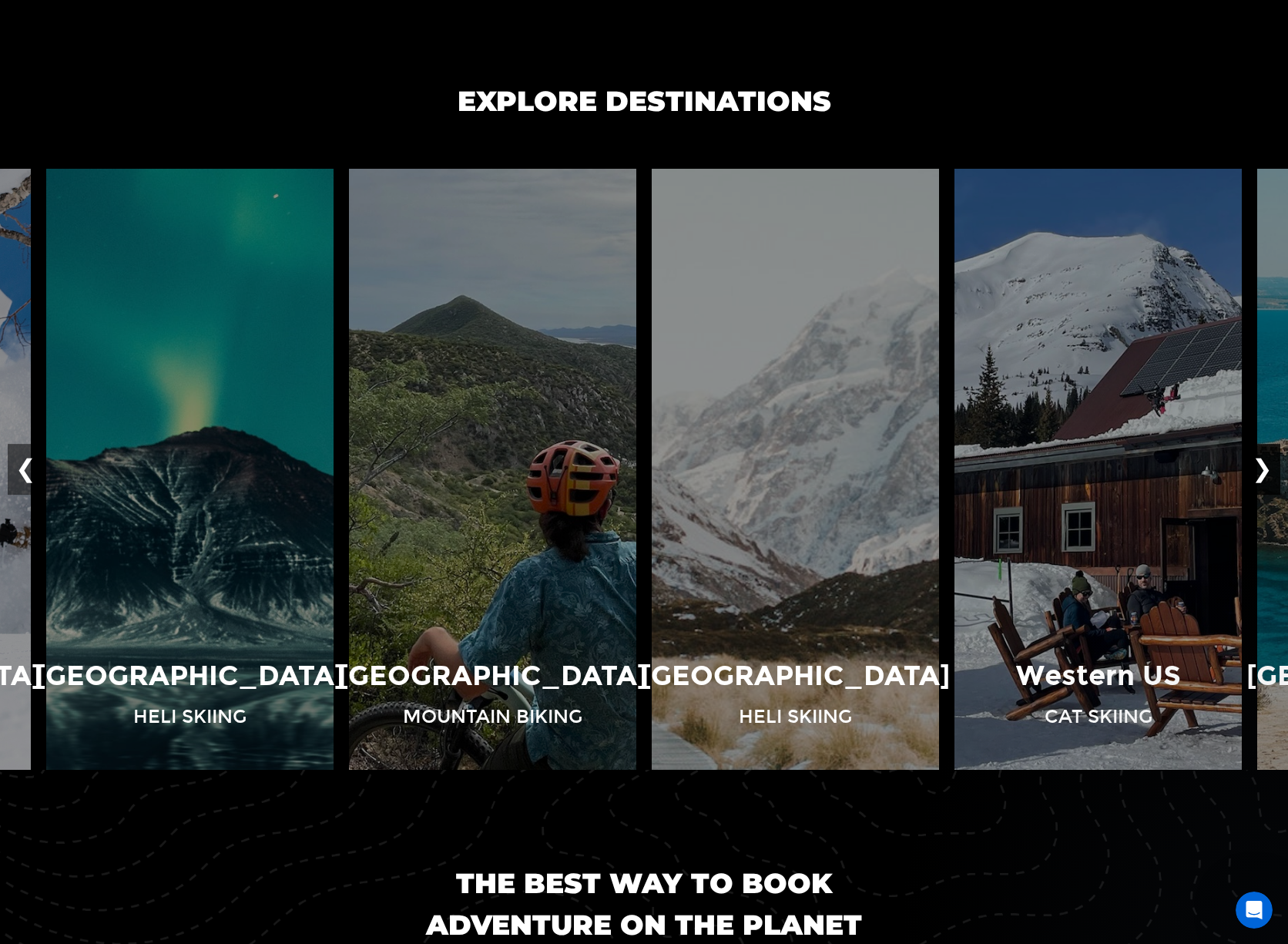
click at [1268, 479] on button "❯" at bounding box center [1262, 469] width 36 height 51
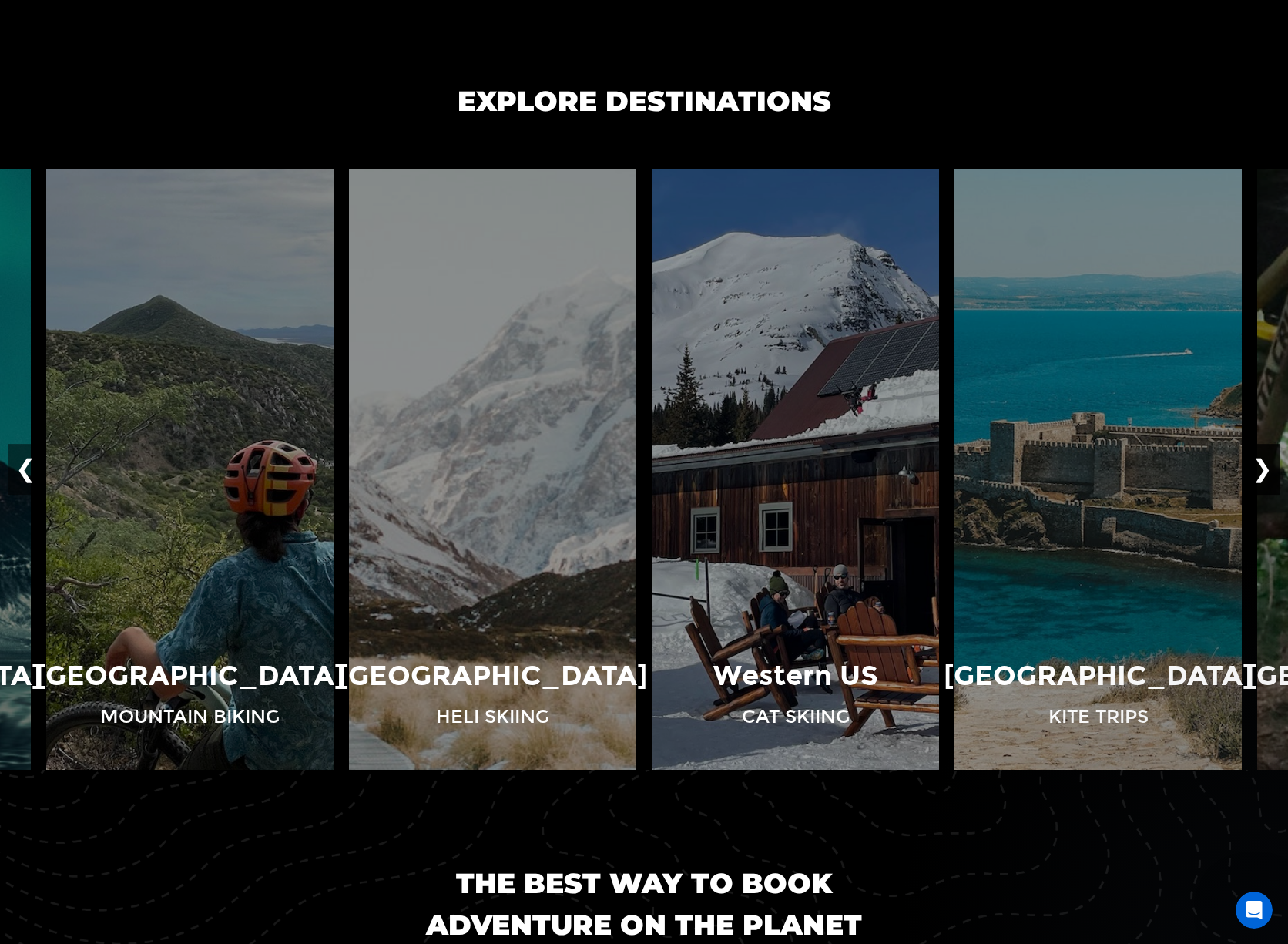
click at [1268, 479] on button "❯" at bounding box center [1262, 469] width 36 height 51
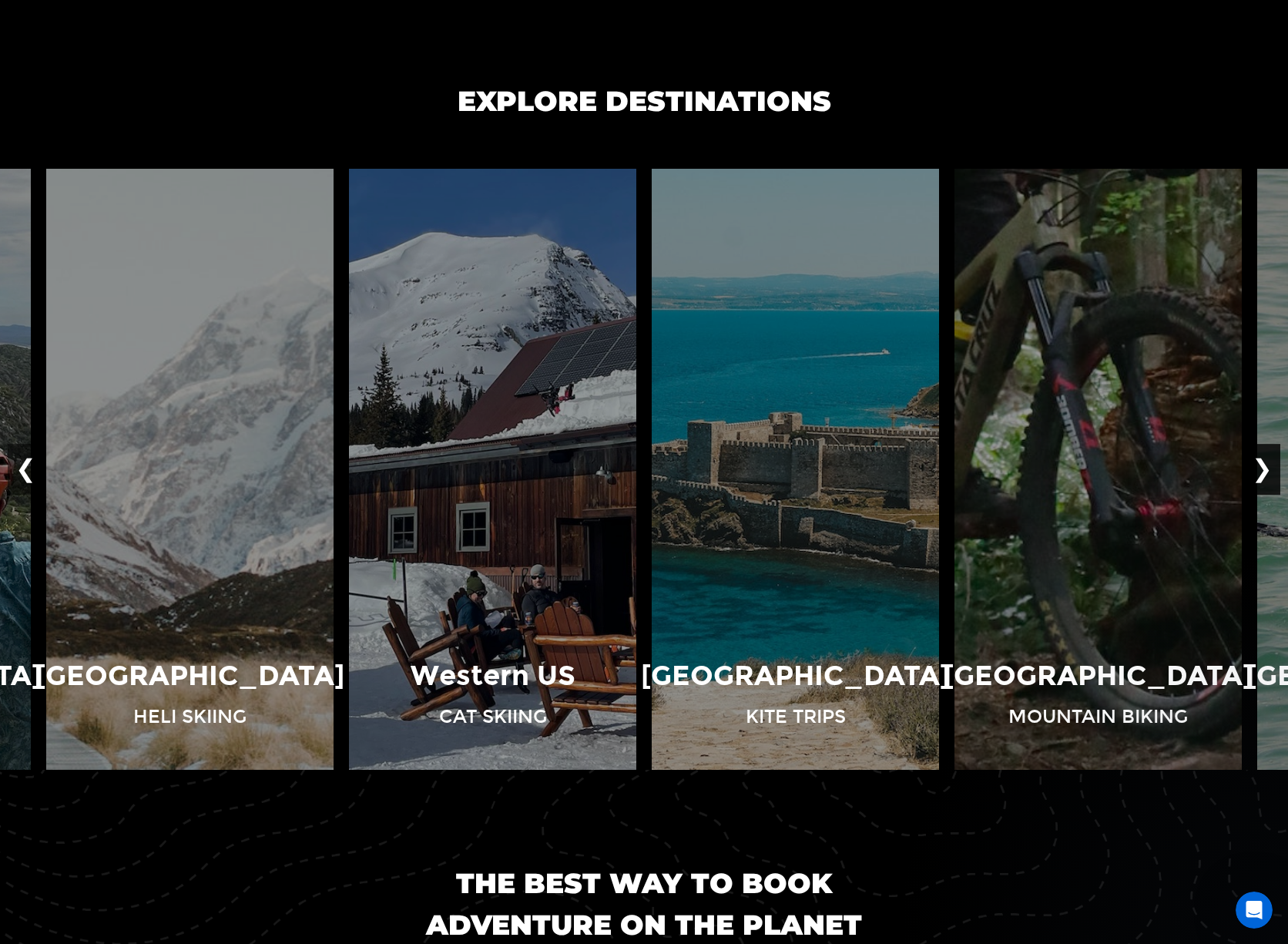
click at [1268, 479] on button "❯" at bounding box center [1262, 469] width 36 height 51
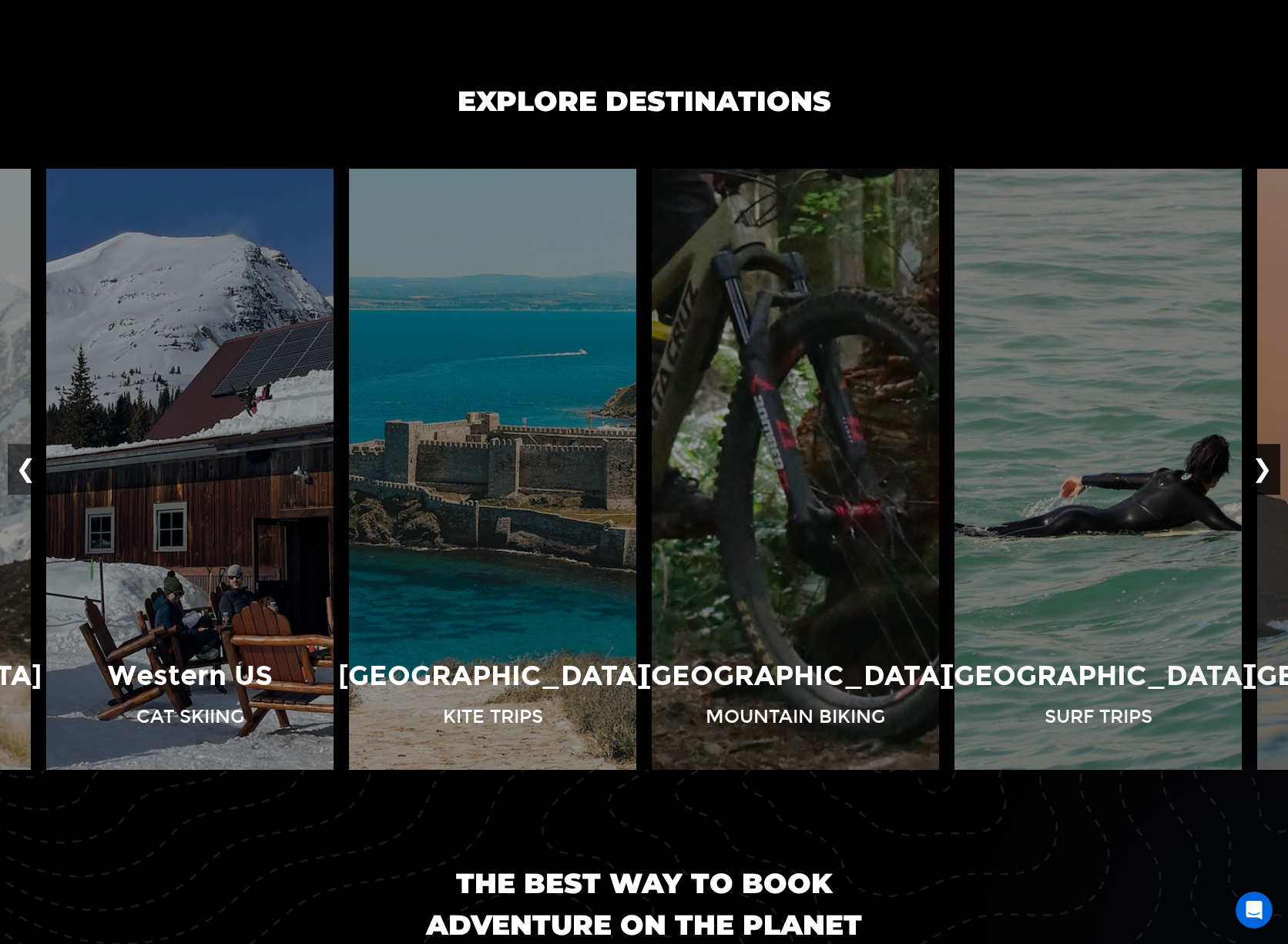
click at [1268, 479] on button "❯" at bounding box center [1262, 469] width 36 height 51
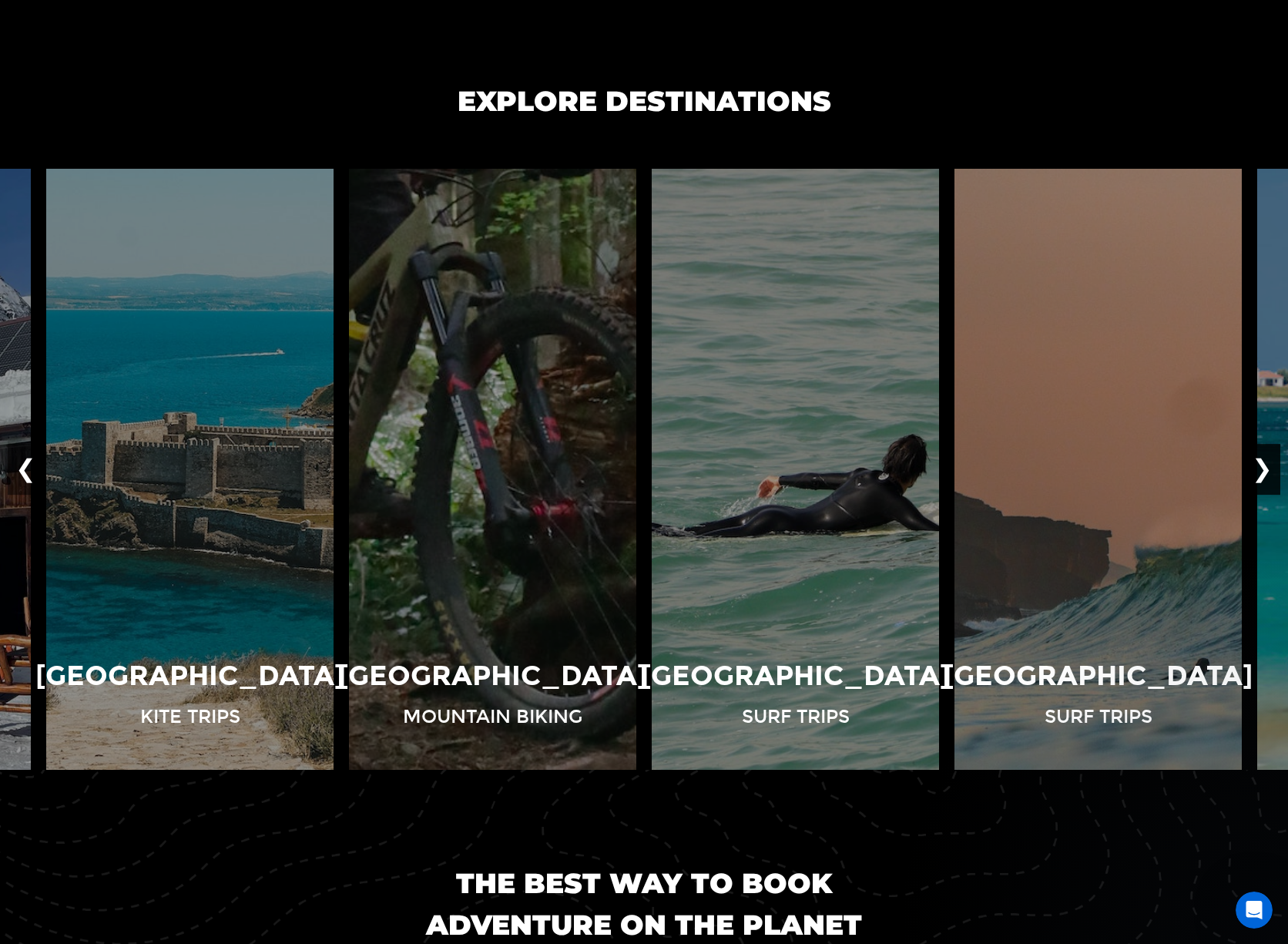
click at [1268, 479] on button "❯" at bounding box center [1262, 469] width 36 height 51
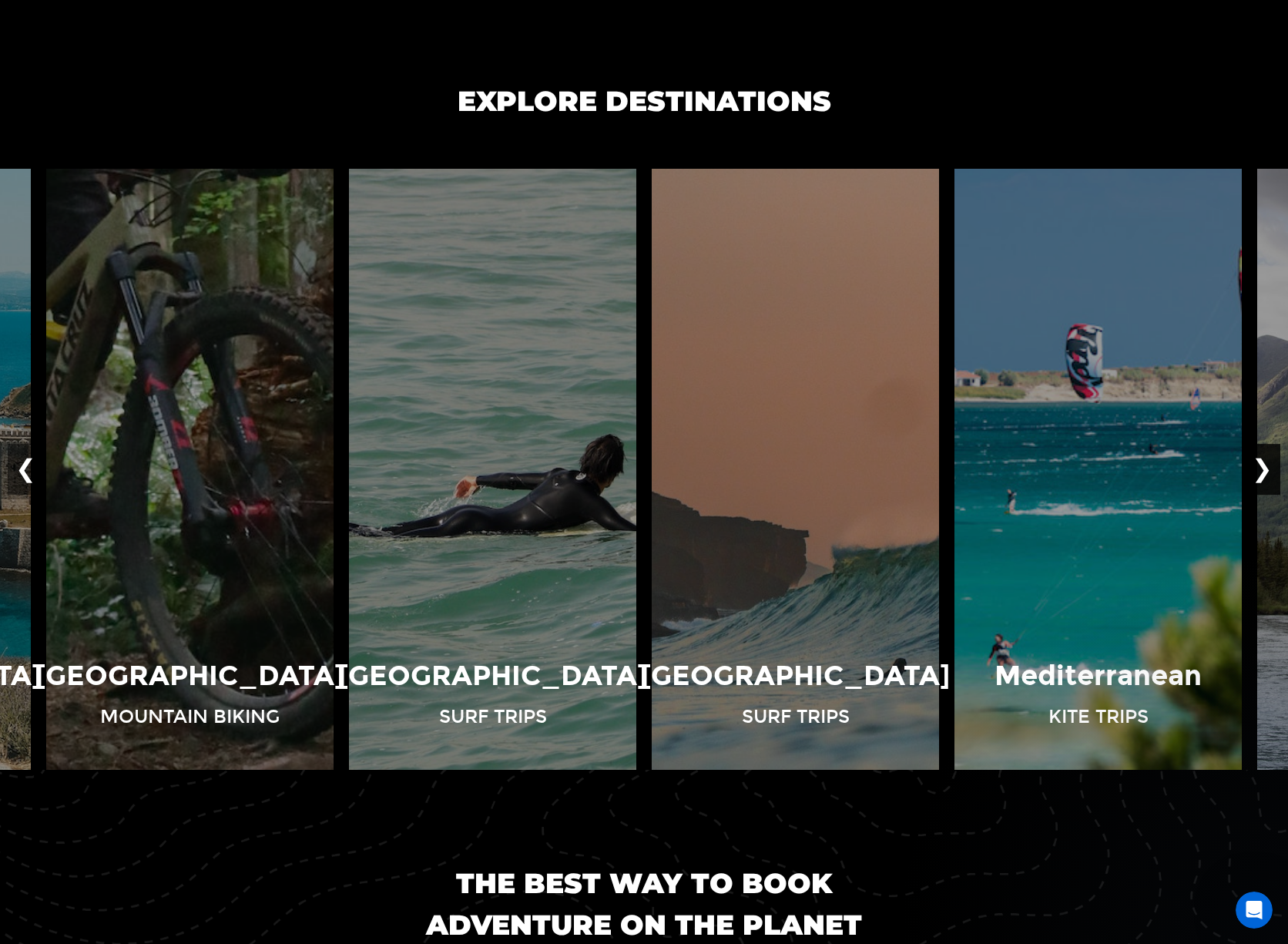
click at [1268, 479] on button "❯" at bounding box center [1262, 469] width 36 height 51
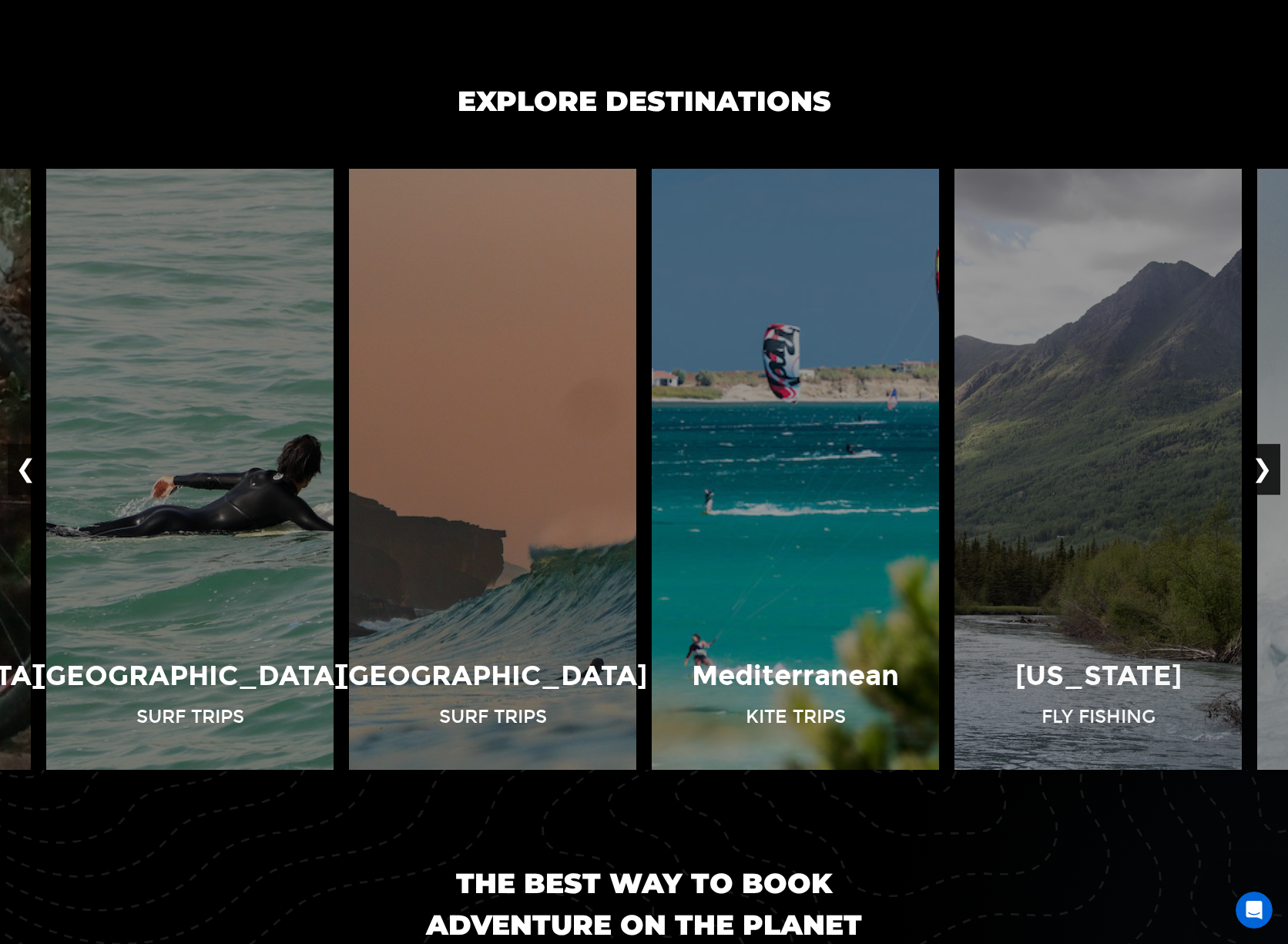
click at [1268, 479] on button "❯" at bounding box center [1262, 469] width 36 height 51
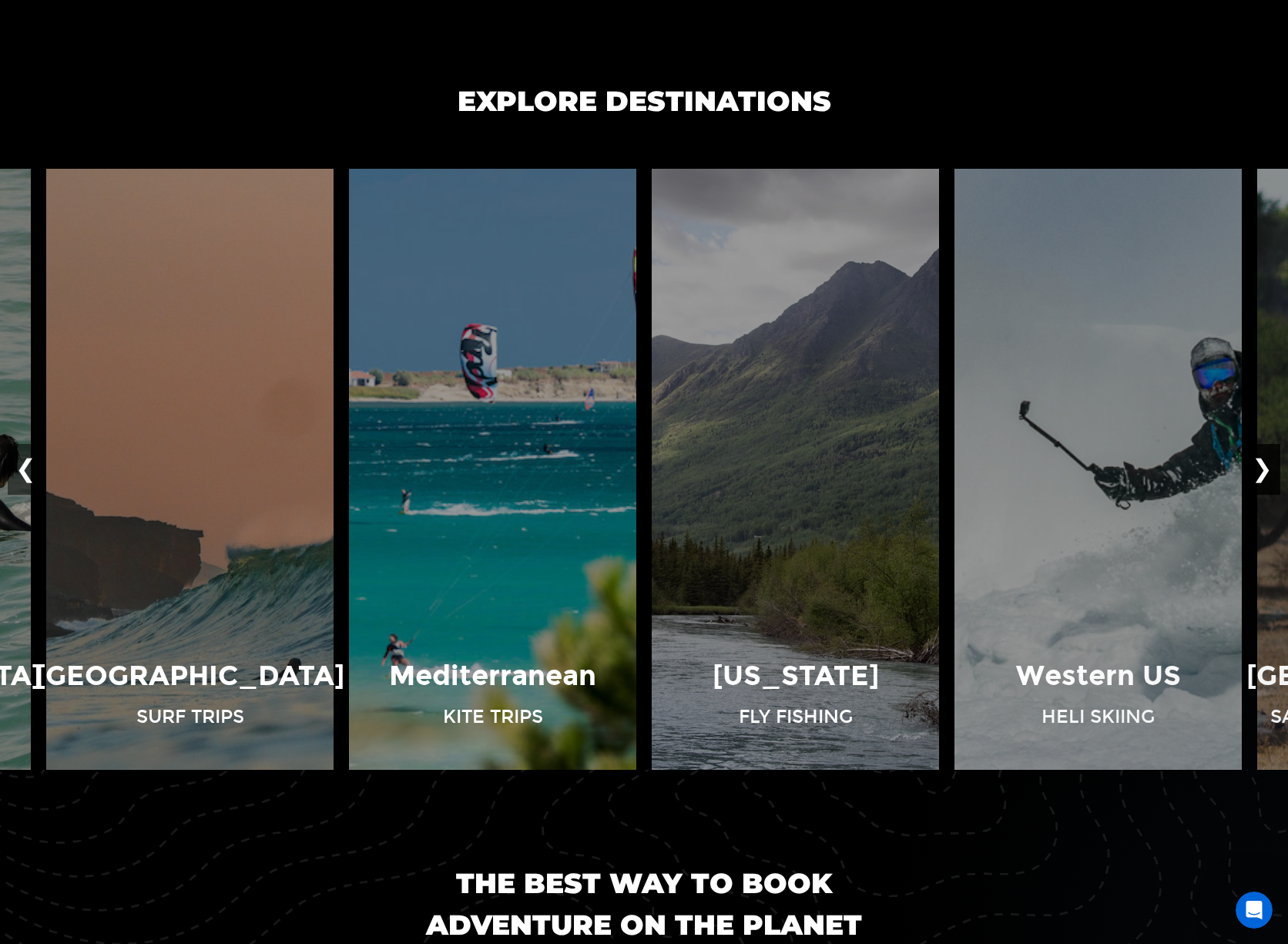
click at [1268, 479] on button "❯" at bounding box center [1262, 469] width 36 height 51
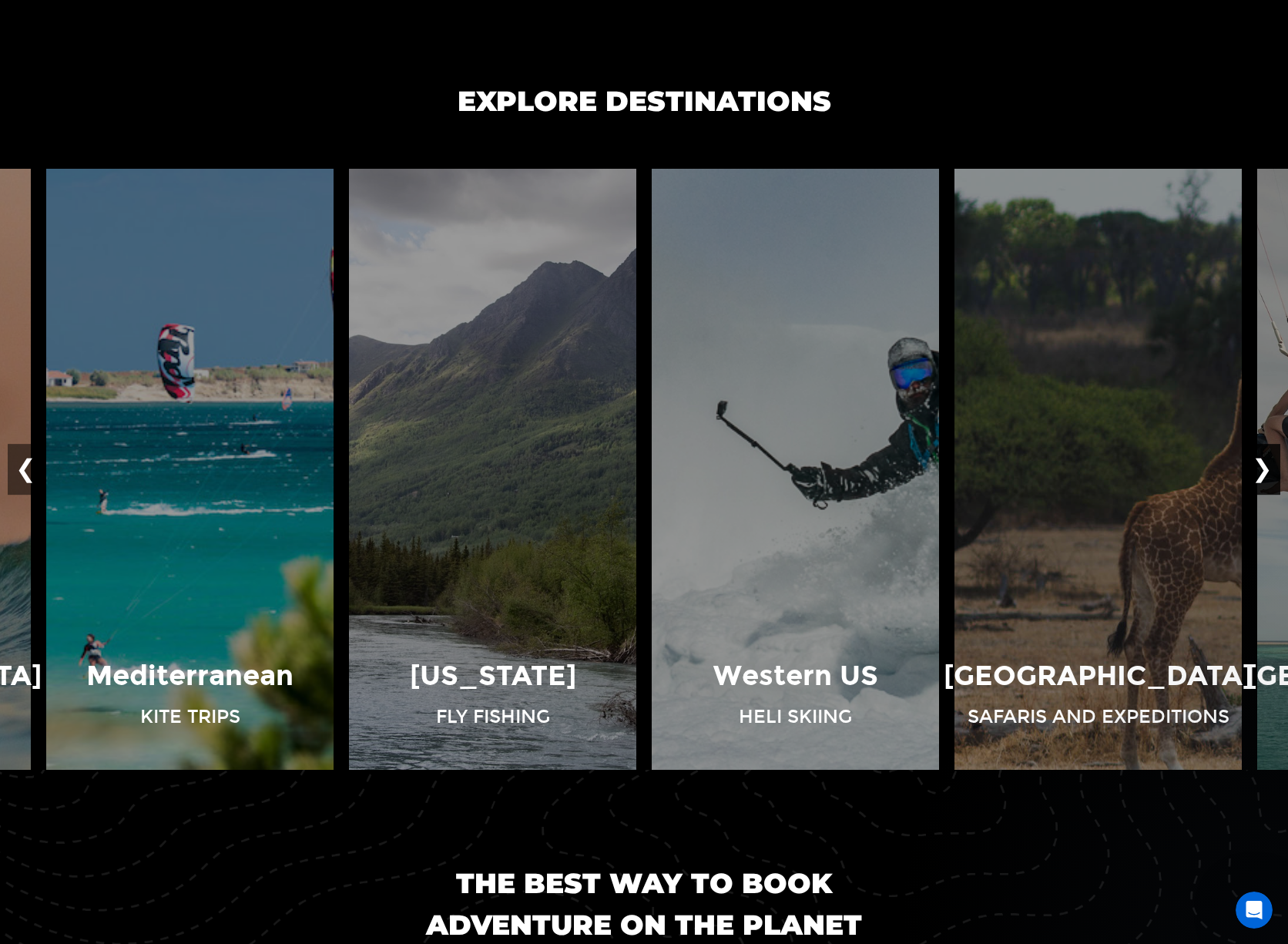
click at [1268, 479] on button "❯" at bounding box center [1262, 469] width 36 height 51
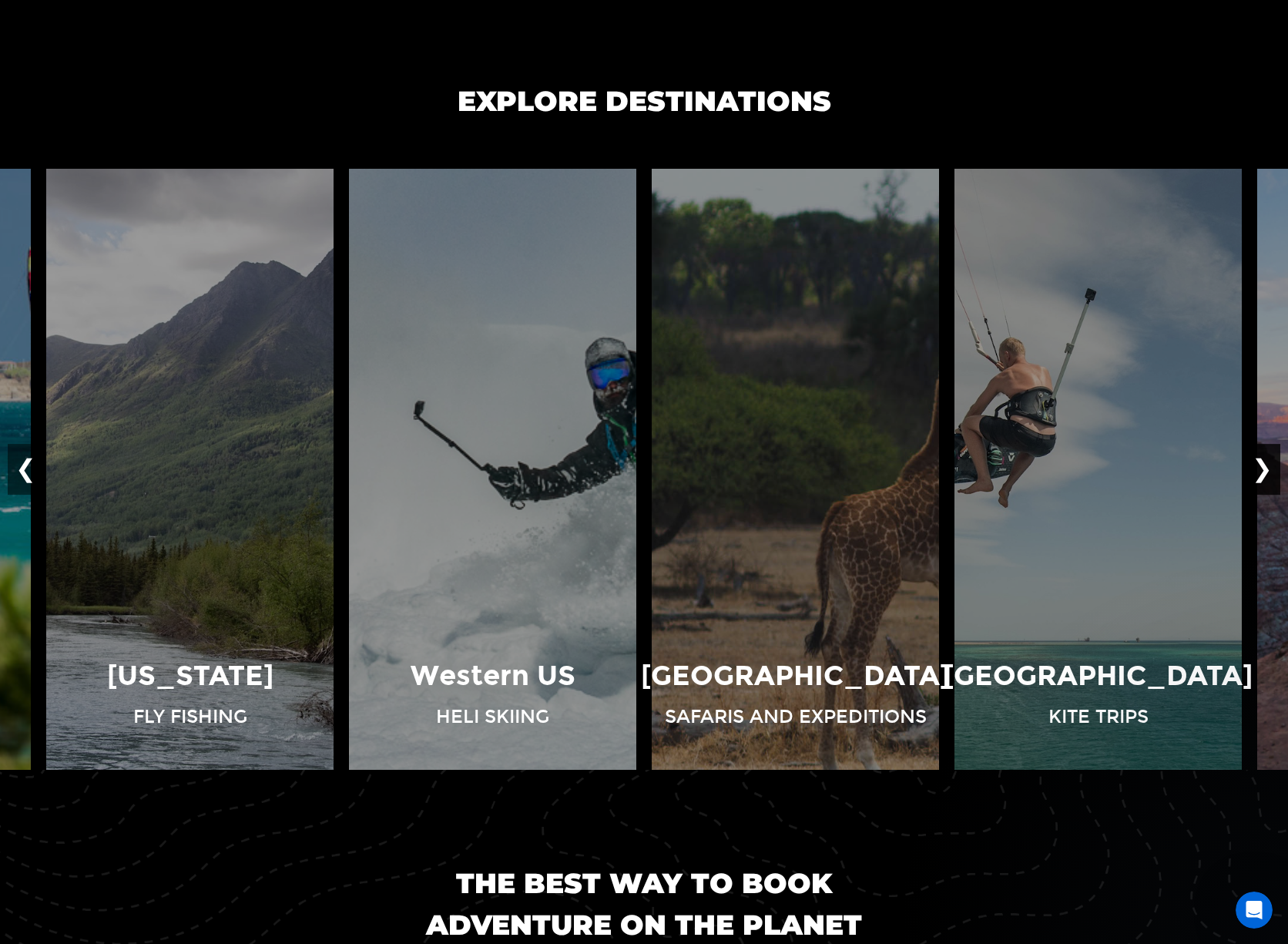
click at [1268, 479] on button "❯" at bounding box center [1262, 469] width 36 height 51
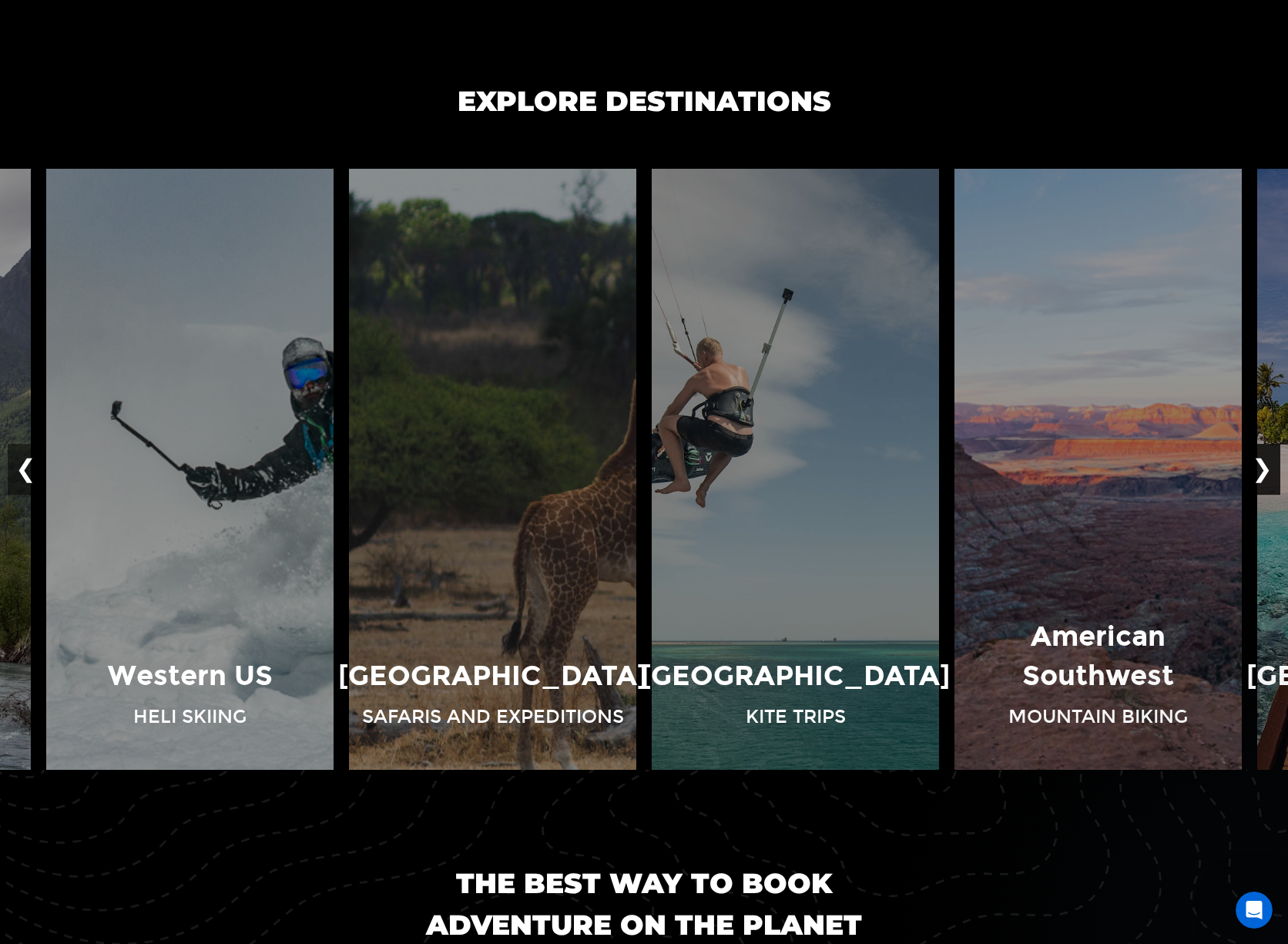
click at [1268, 479] on button "❯" at bounding box center [1262, 469] width 36 height 51
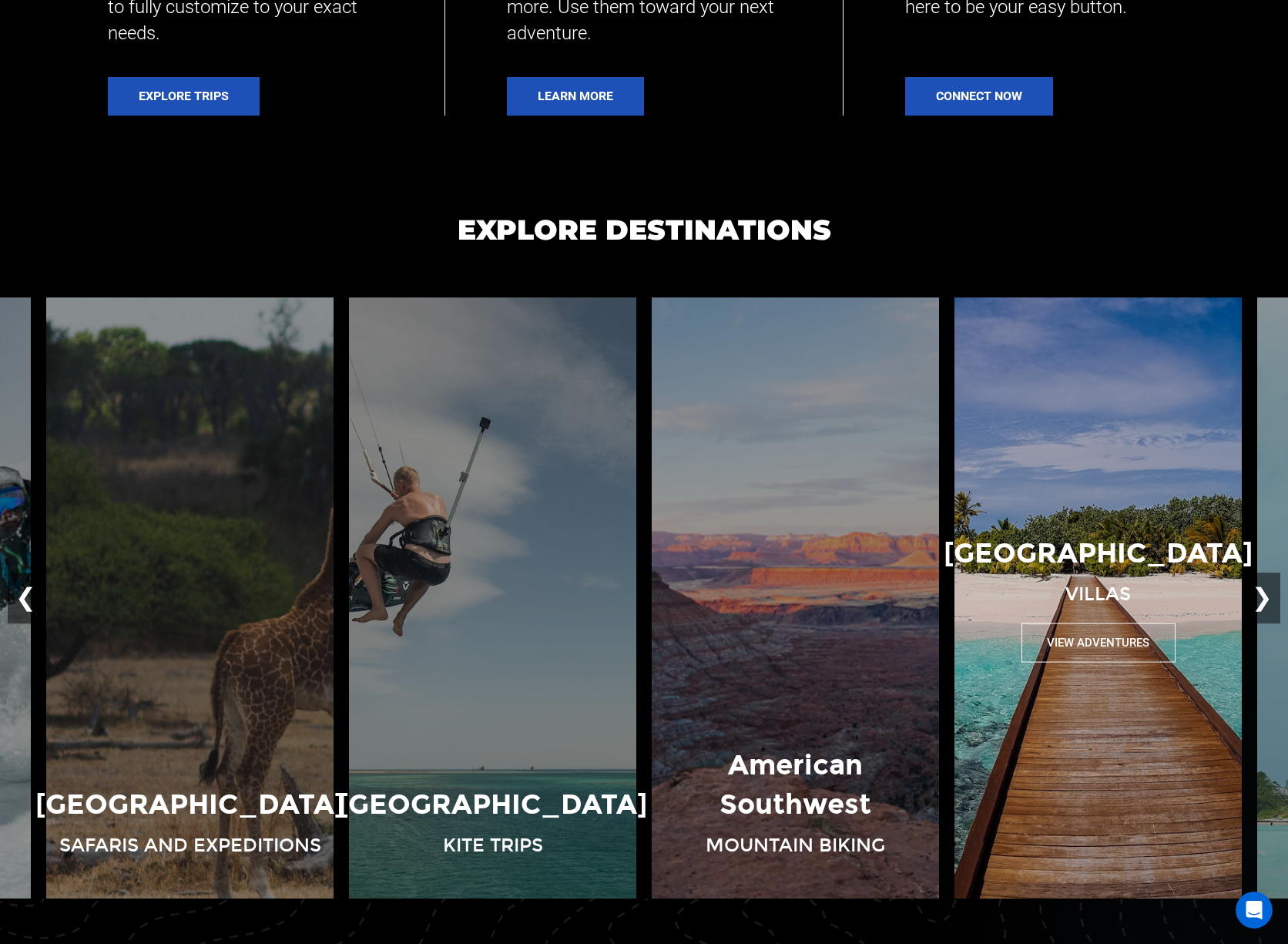
scroll to position [1376, 0]
